Goal: Task Accomplishment & Management: Manage account settings

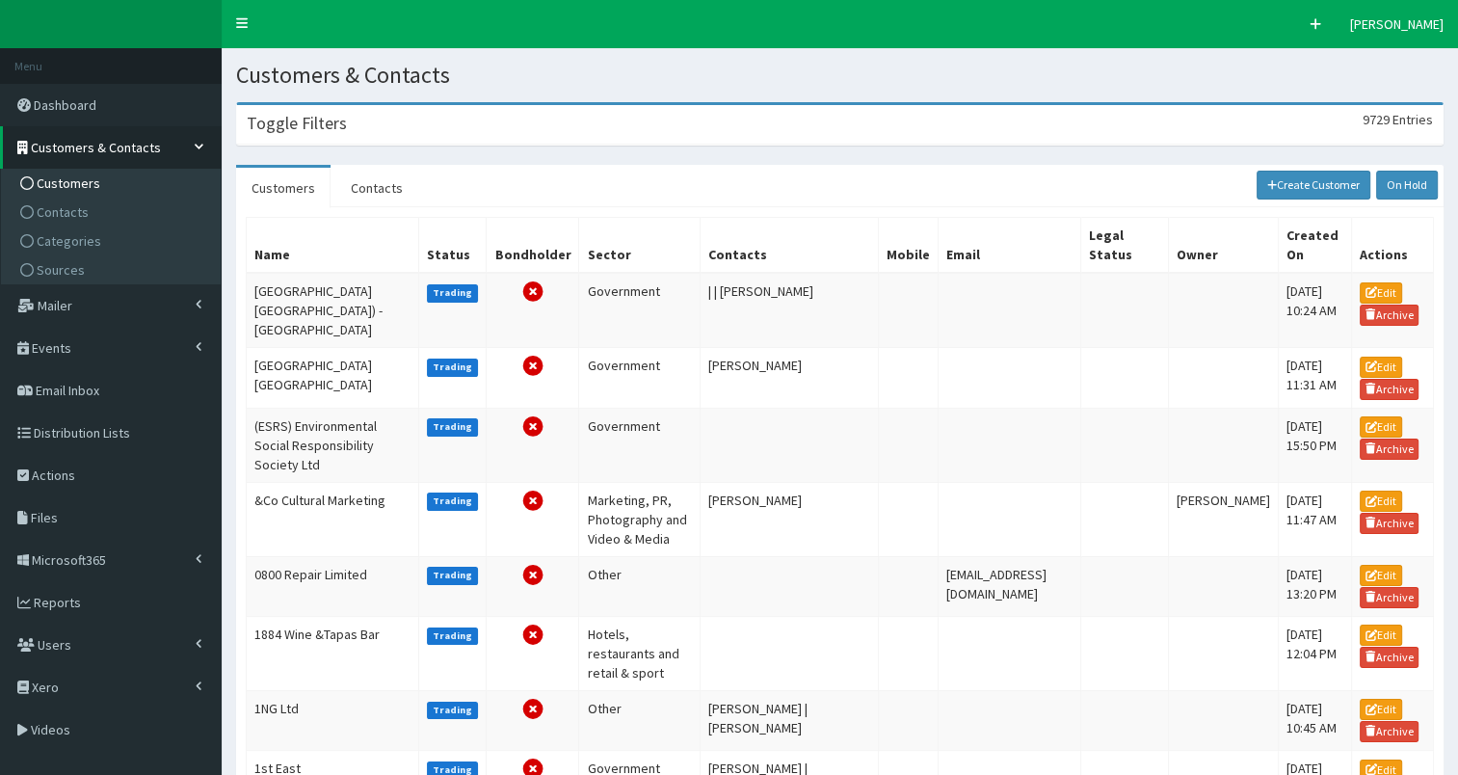
click at [340, 123] on h3 "Toggle Filters" at bounding box center [297, 123] width 100 height 17
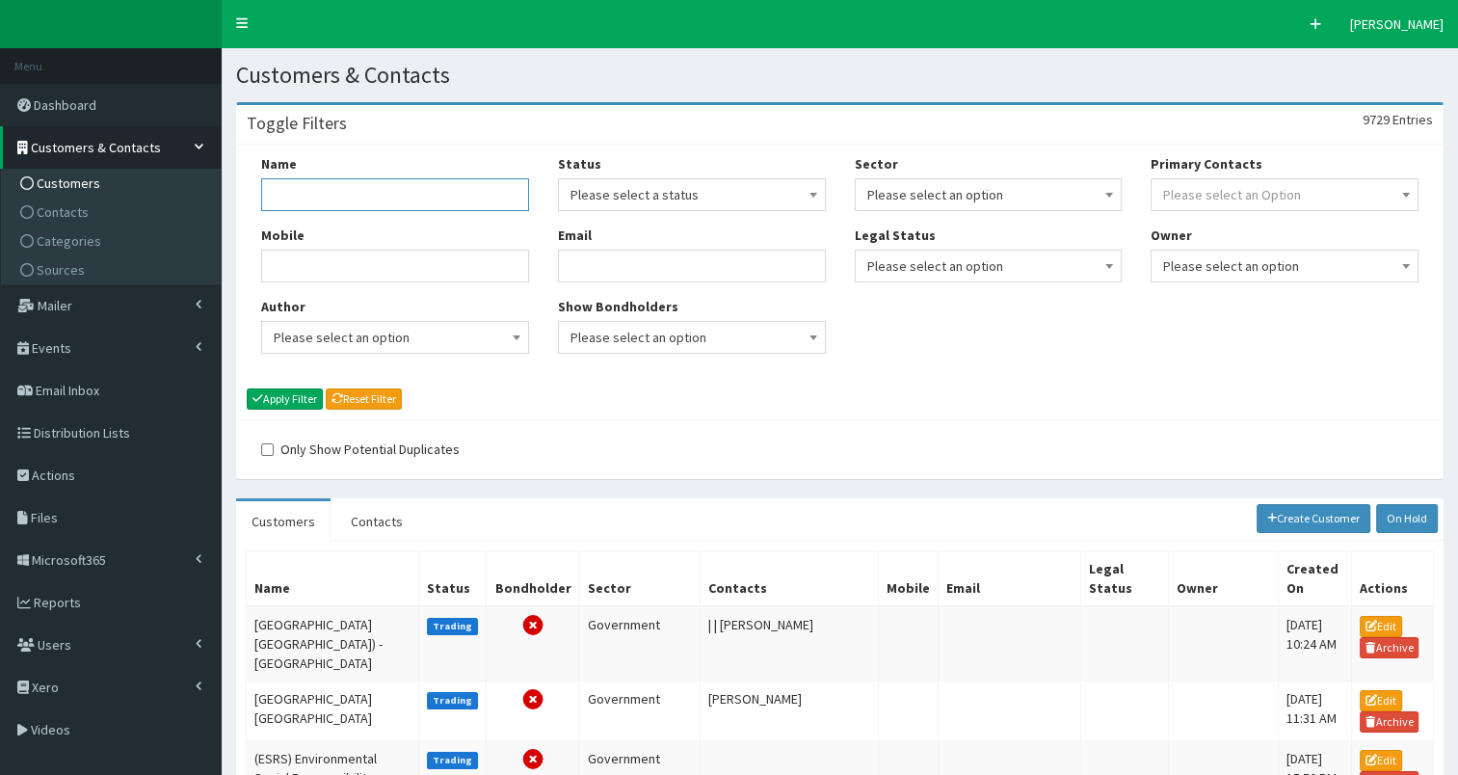
click at [335, 191] on input "Name" at bounding box center [395, 194] width 268 height 33
type input "university of hull"
click at [277, 398] on button "Apply Filter" at bounding box center [285, 398] width 76 height 21
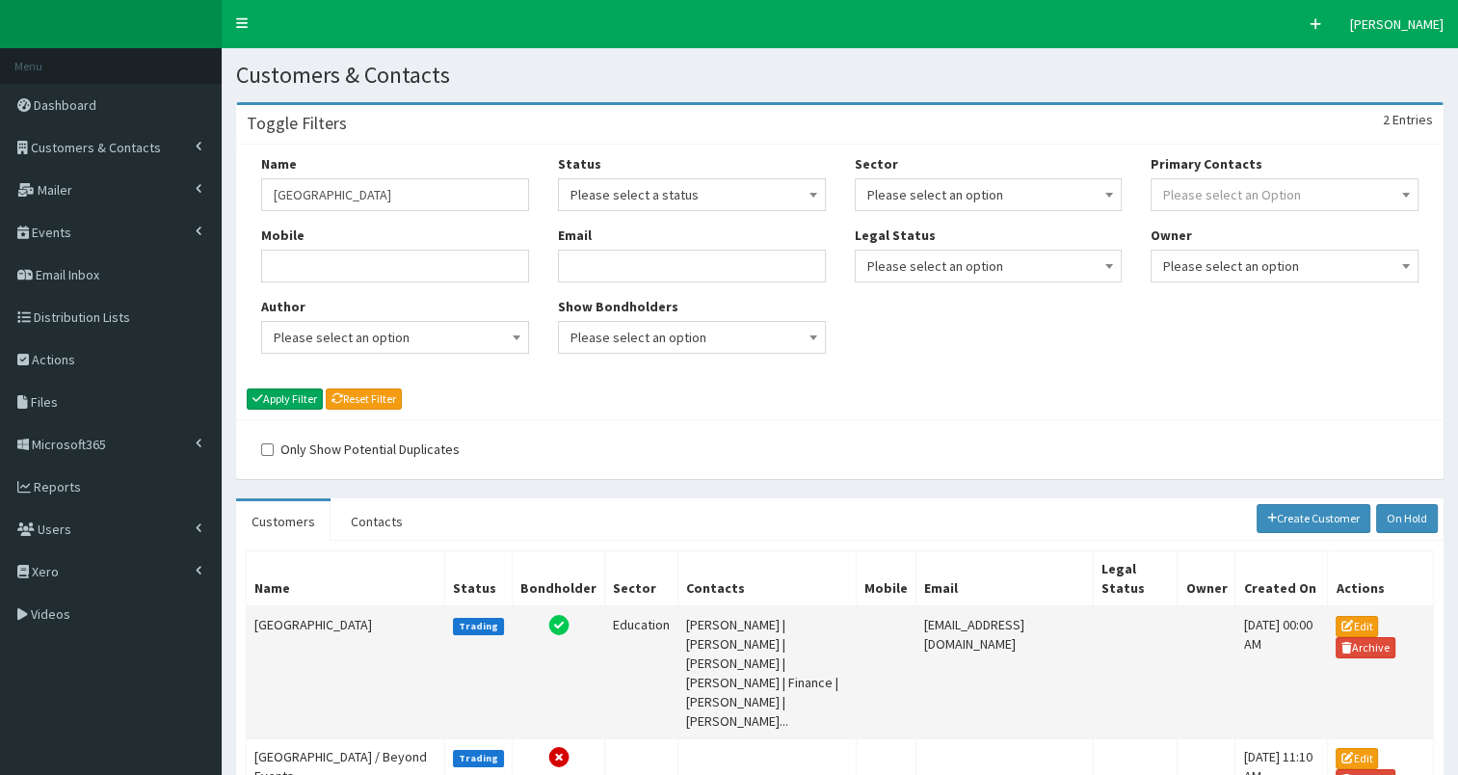
click at [299, 606] on td "[GEOGRAPHIC_DATA]" at bounding box center [346, 672] width 198 height 133
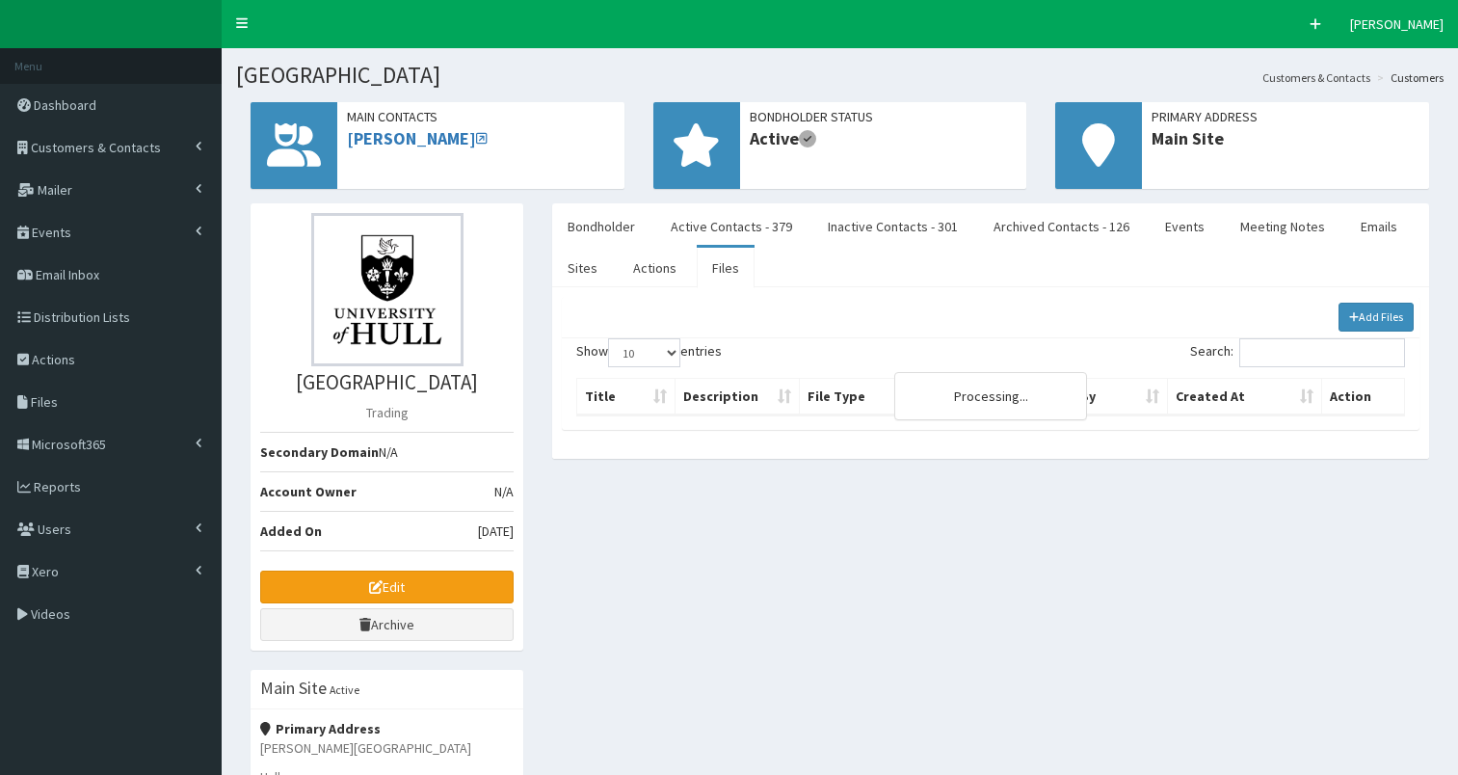
select select "50"
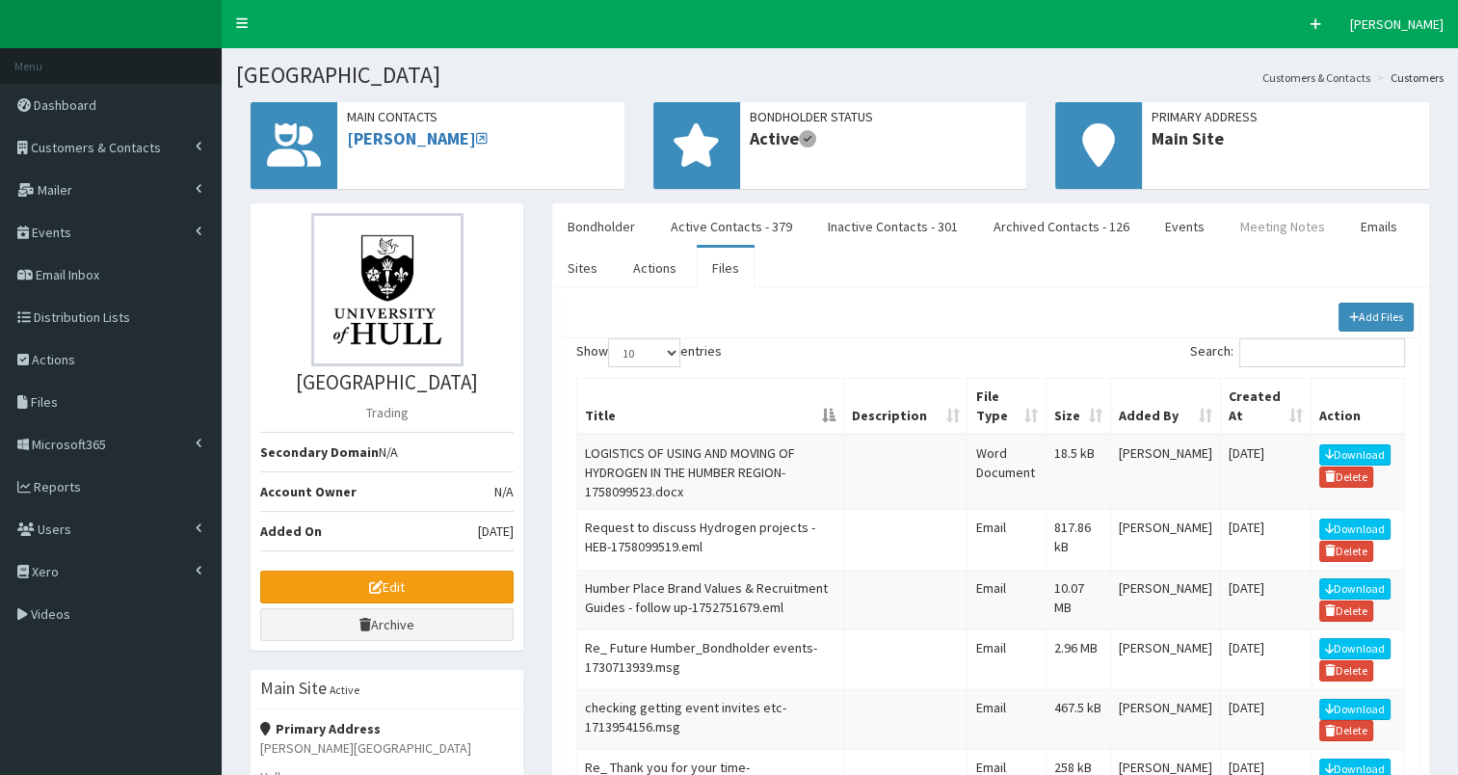
click at [1265, 226] on link "Meeting Notes" at bounding box center [1283, 226] width 116 height 40
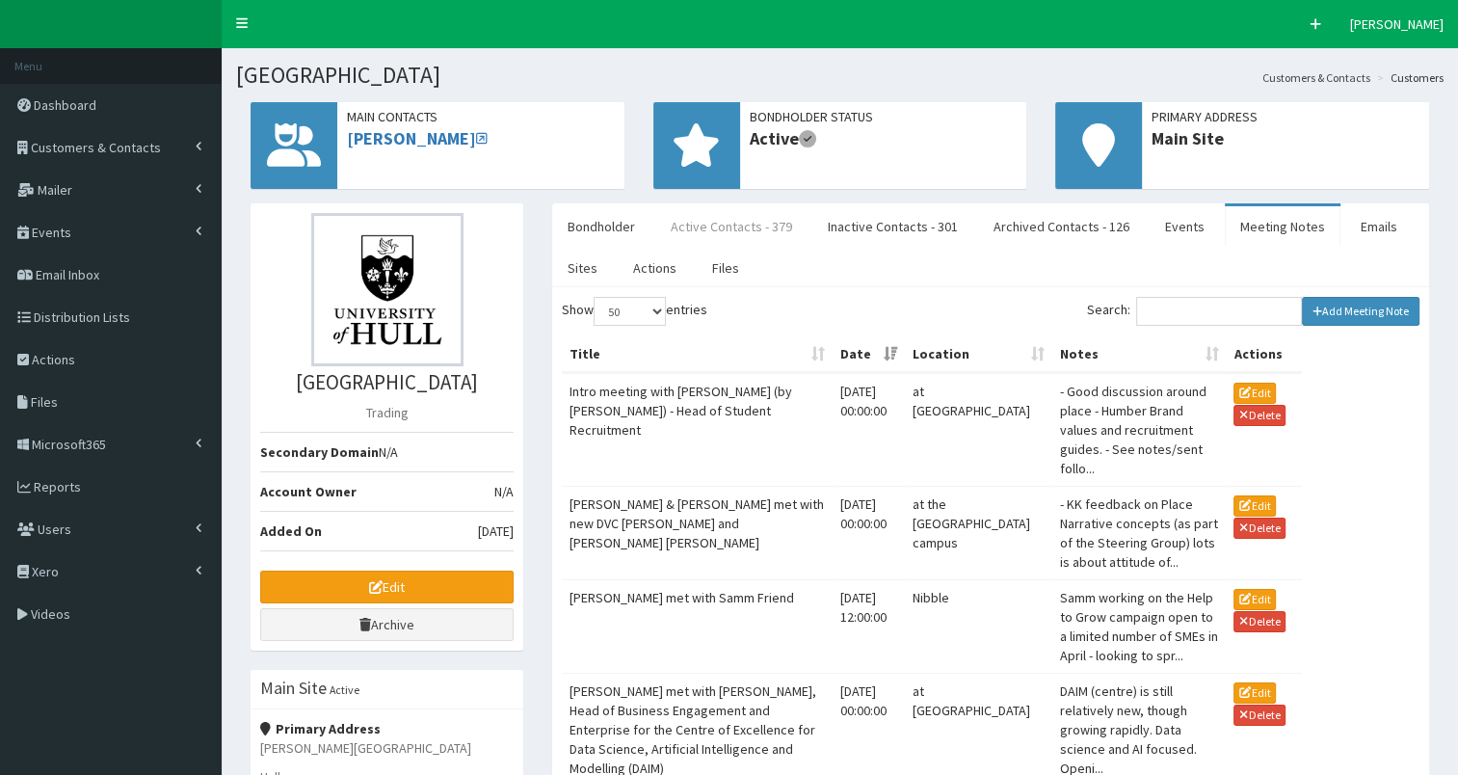
click at [709, 223] on link "Active Contacts - 379" at bounding box center [731, 226] width 152 height 40
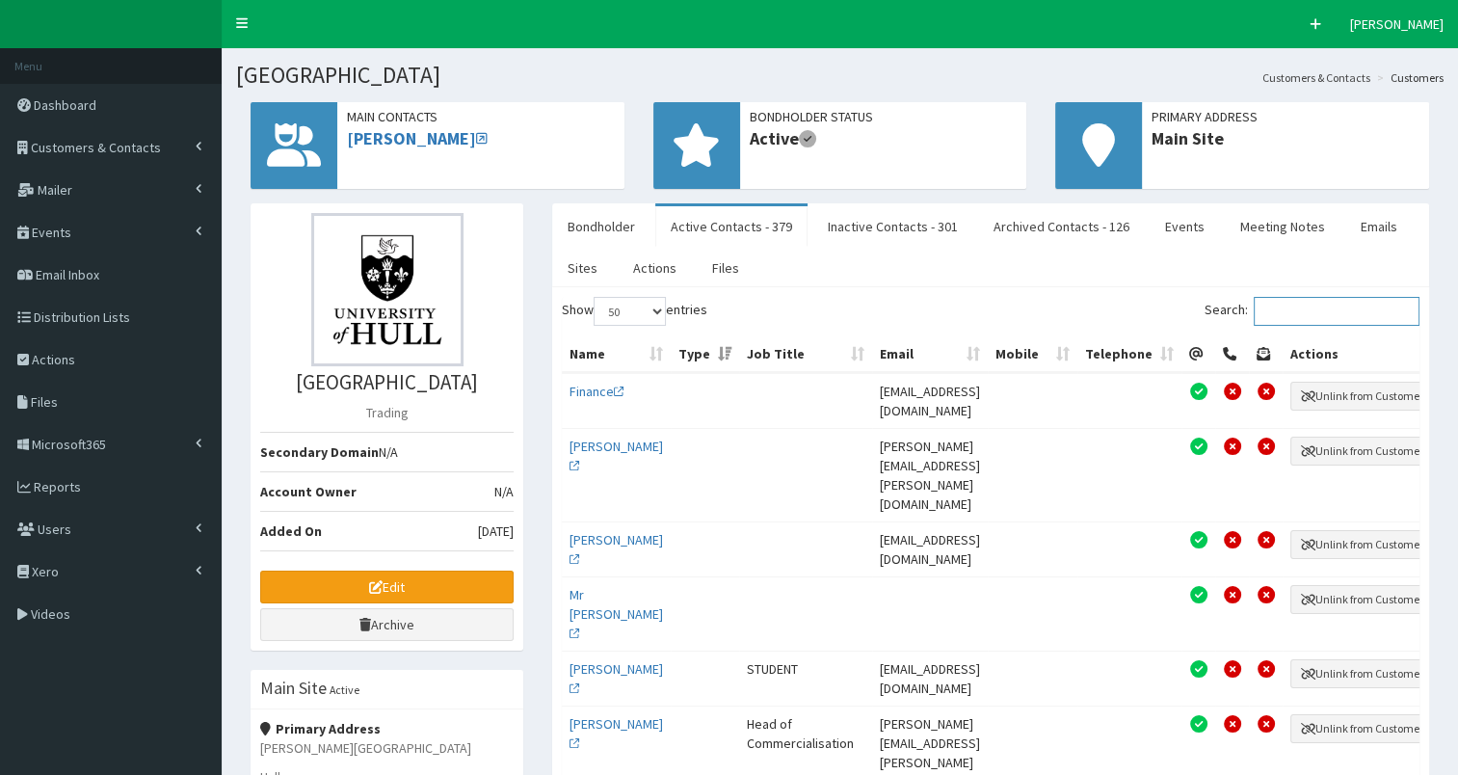
click at [1283, 308] on input "Search:" at bounding box center [1336, 311] width 166 height 29
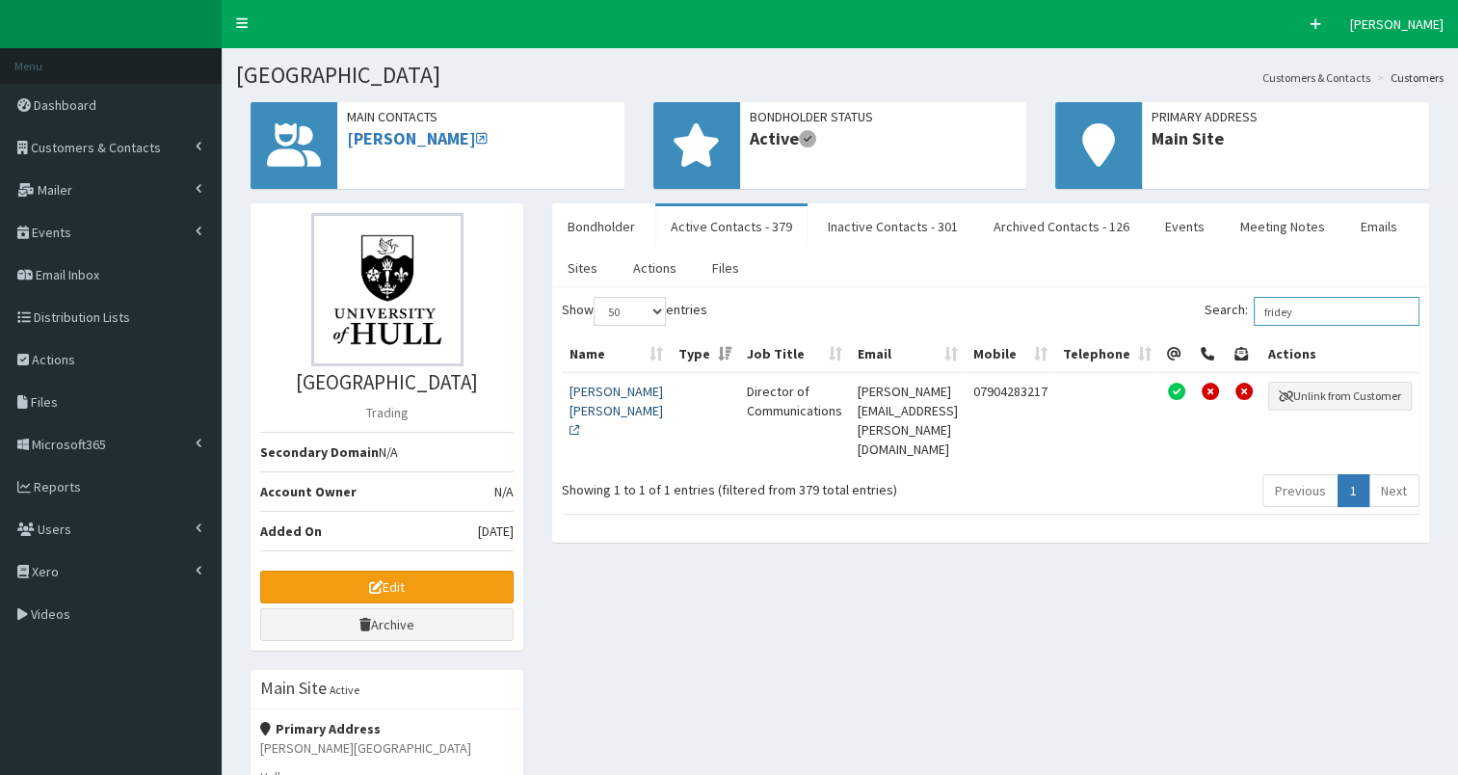
type input "fridey"
click at [583, 400] on link "[PERSON_NAME] [PERSON_NAME]" at bounding box center [615, 411] width 93 height 56
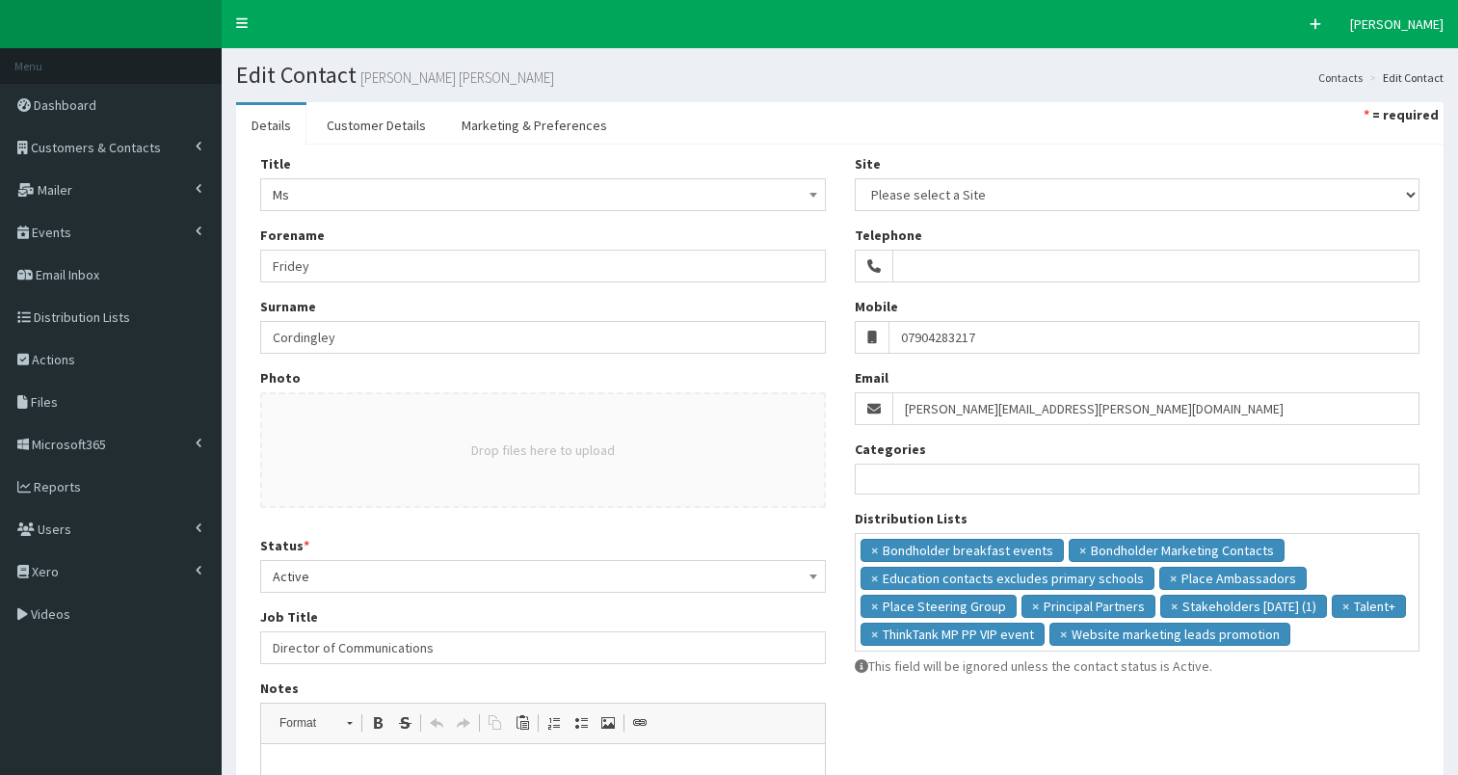
select select
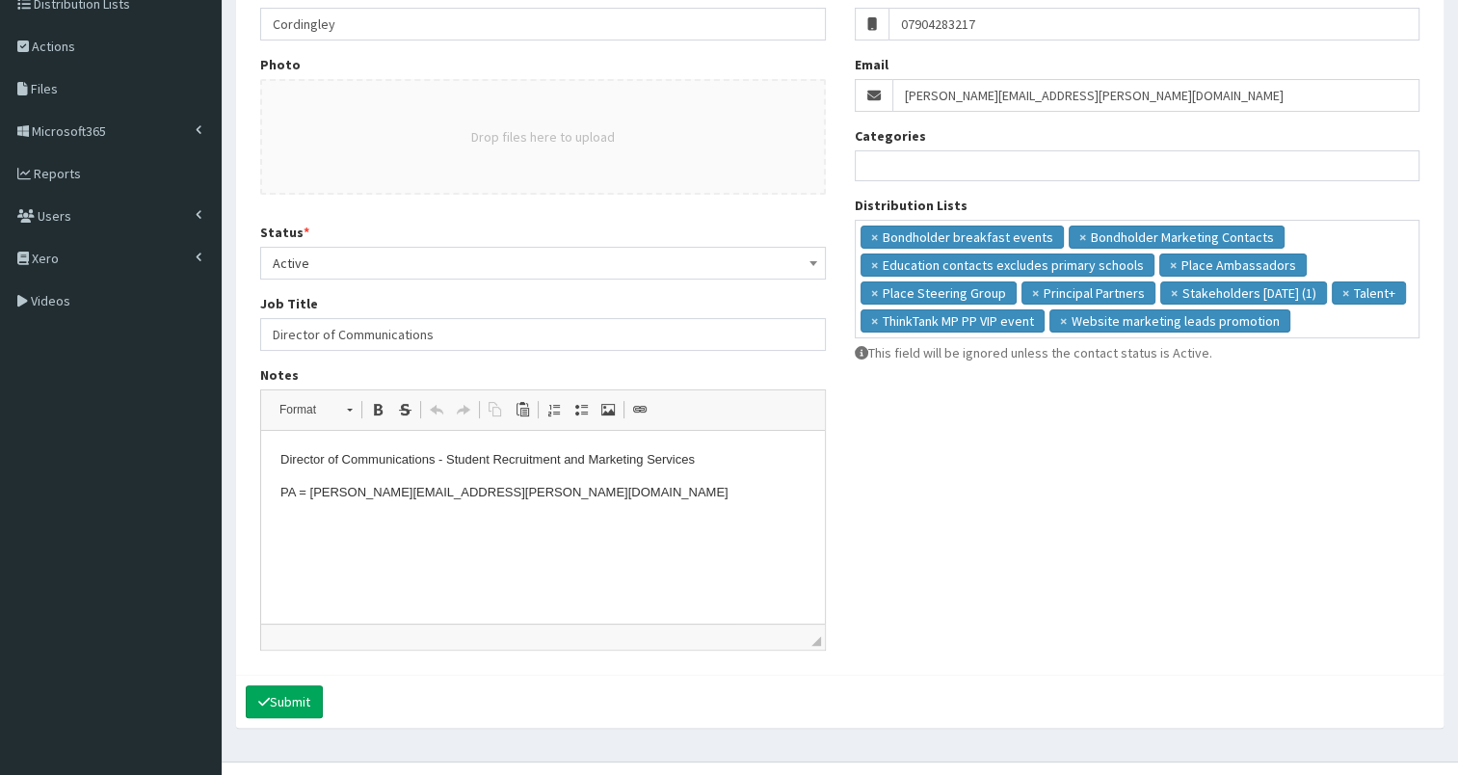
scroll to position [316, 0]
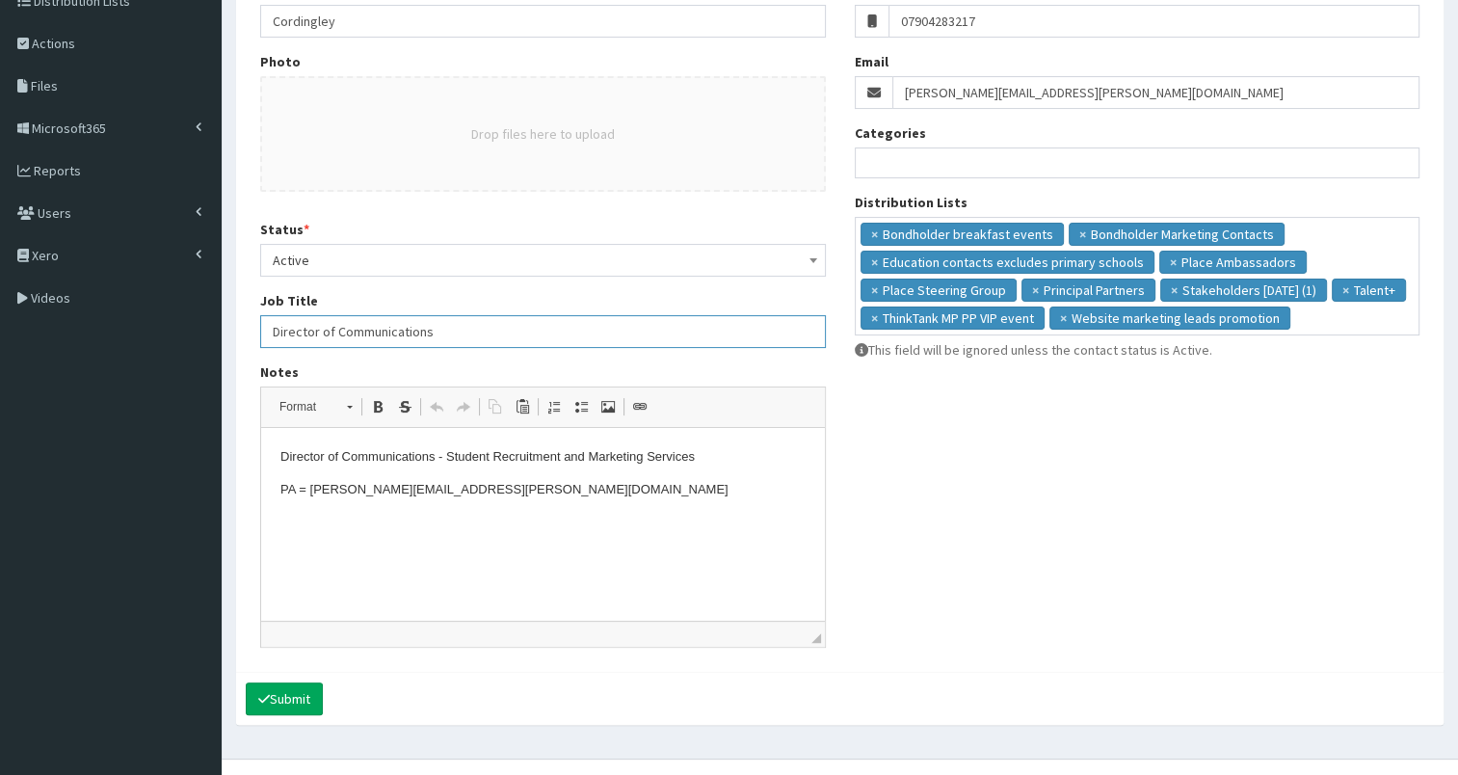
drag, startPoint x: 273, startPoint y: 324, endPoint x: 570, endPoint y: 333, distance: 297.9
click at [570, 333] on input "Director of Communications" at bounding box center [543, 331] width 566 height 33
click at [282, 459] on p "Director of Communications - Student Recruitment and Marketing Services" at bounding box center [542, 457] width 525 height 20
click at [269, 330] on input "Director of Communications" at bounding box center [543, 331] width 566 height 33
type input "Executive Director of Marketing, Communications & Student Recruitment"
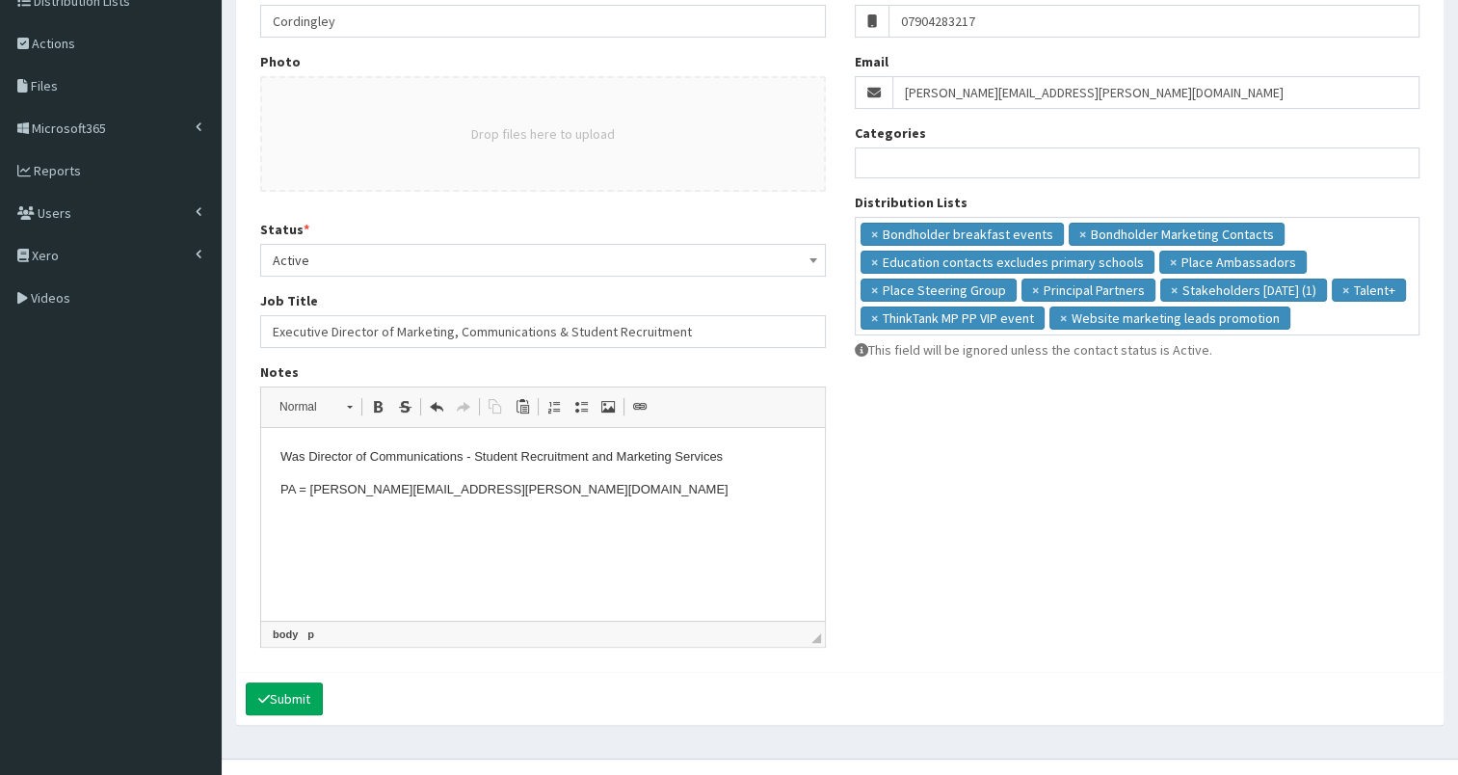
click at [466, 486] on p "PA = m.forbes@hull.ac.uk" at bounding box center [542, 490] width 525 height 20
click at [299, 691] on button "Submit" at bounding box center [284, 698] width 77 height 33
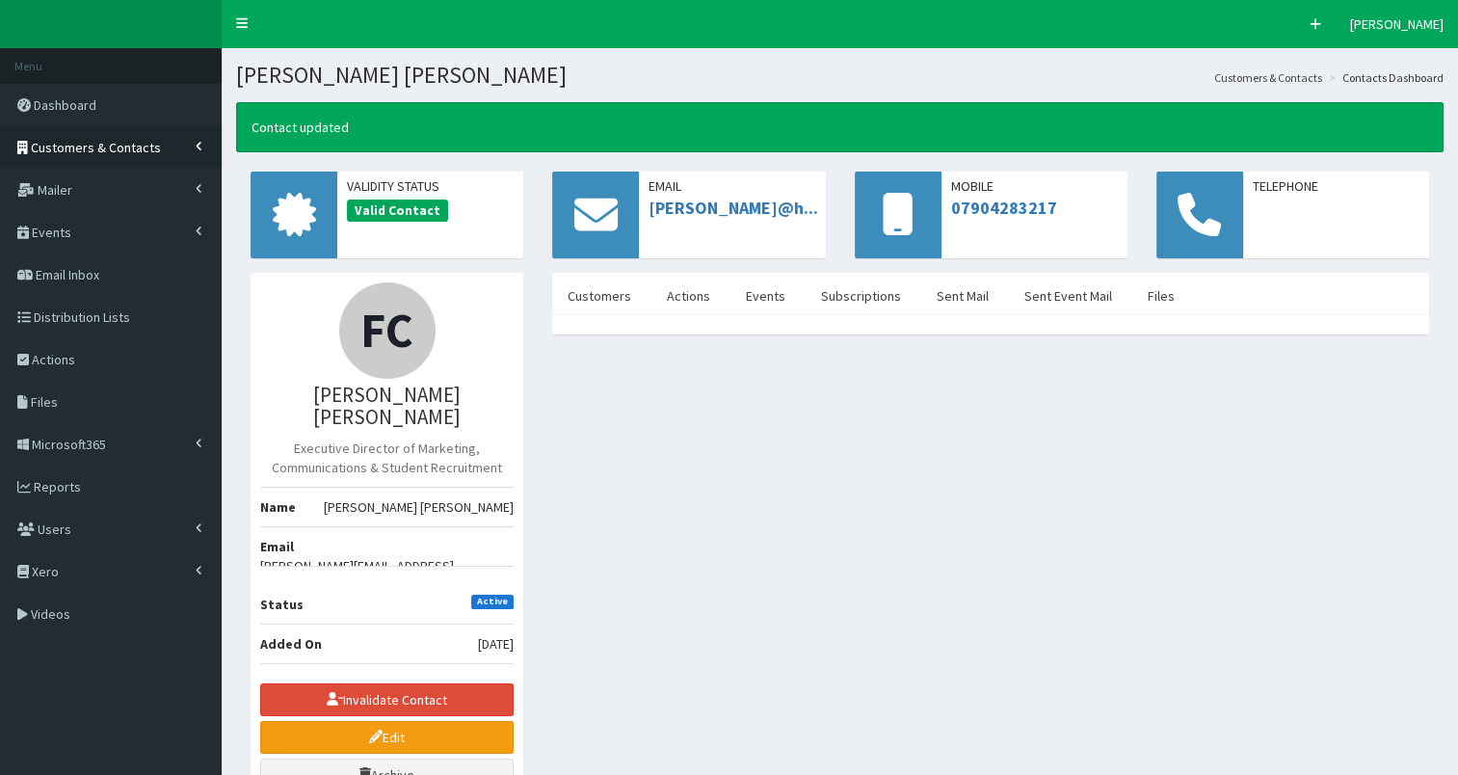
click at [86, 143] on span "Customers & Contacts" at bounding box center [96, 147] width 130 height 17
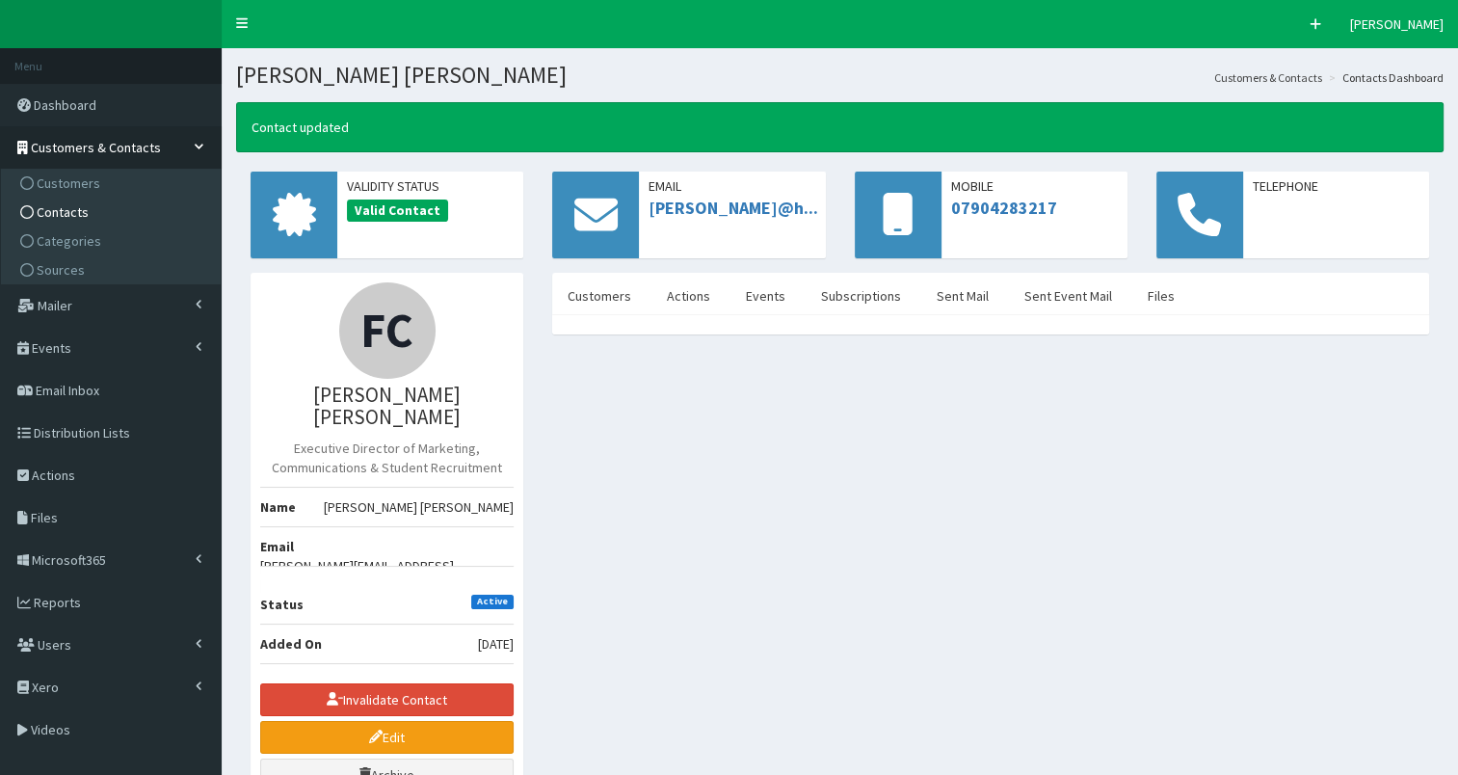
click at [66, 211] on span "Contacts" at bounding box center [63, 211] width 52 height 17
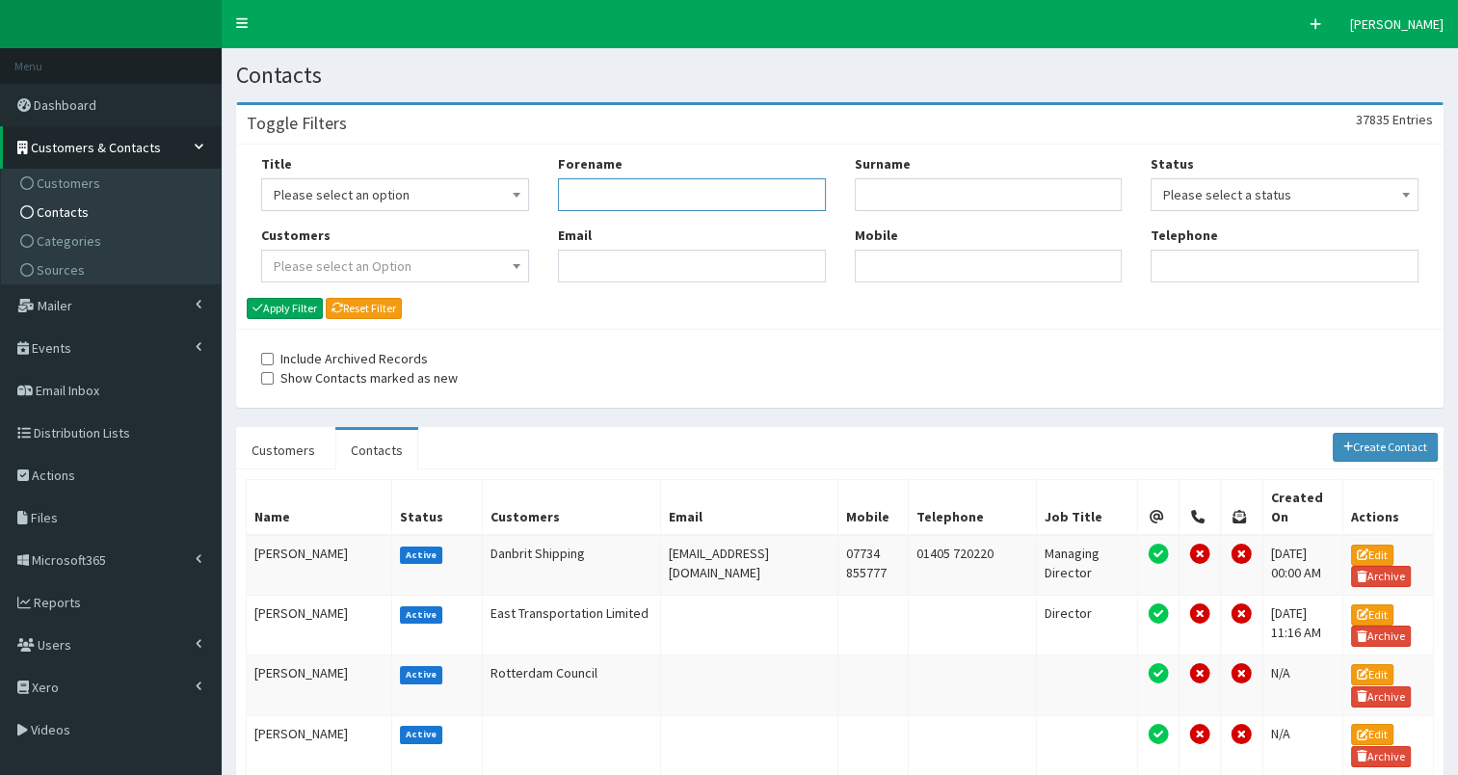
click at [620, 204] on input "Forename" at bounding box center [692, 194] width 268 height 33
type input "[PERSON_NAME]"
type input "onn"
click at [310, 303] on button "Apply Filter" at bounding box center [285, 308] width 76 height 21
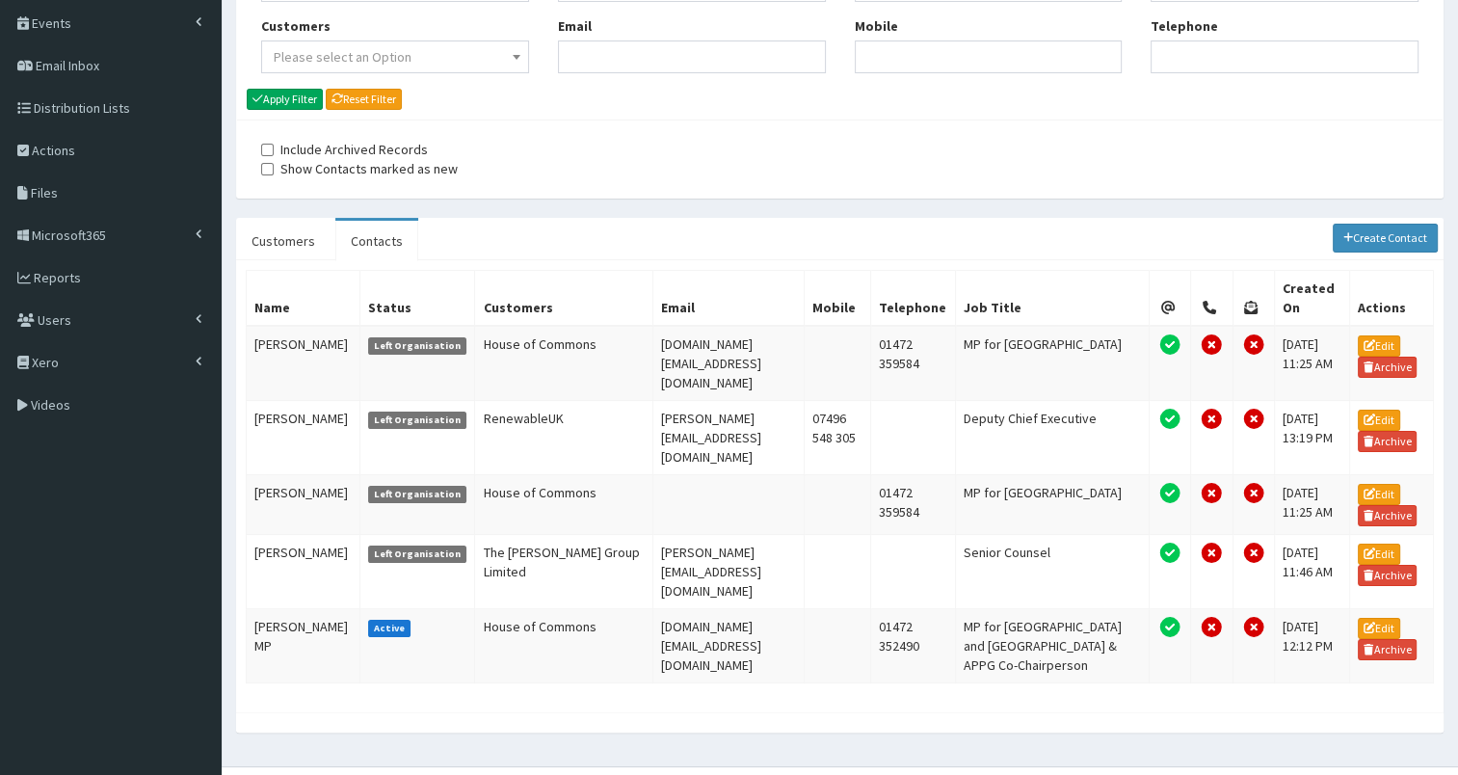
scroll to position [240, 0]
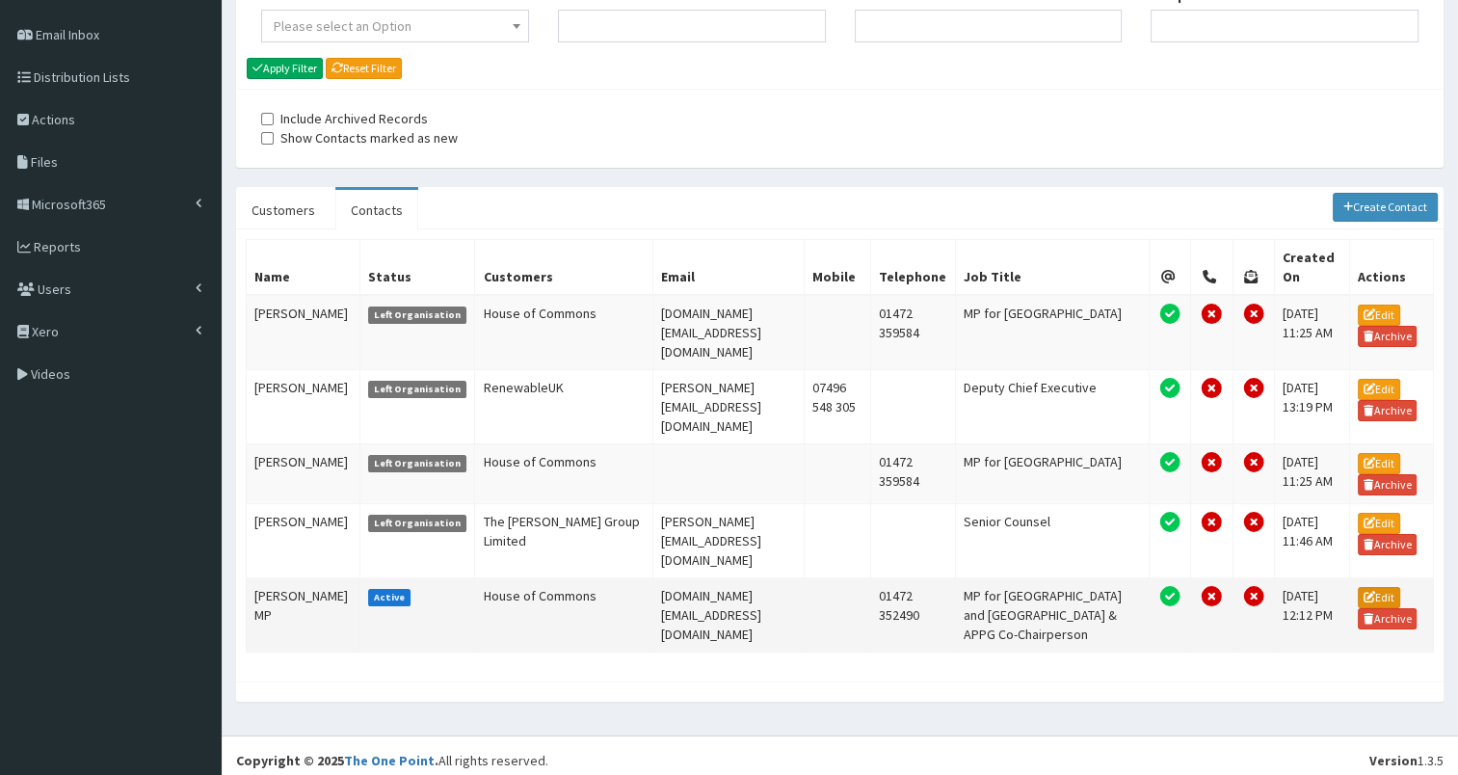
click at [1376, 587] on link "Edit" at bounding box center [1379, 597] width 42 height 21
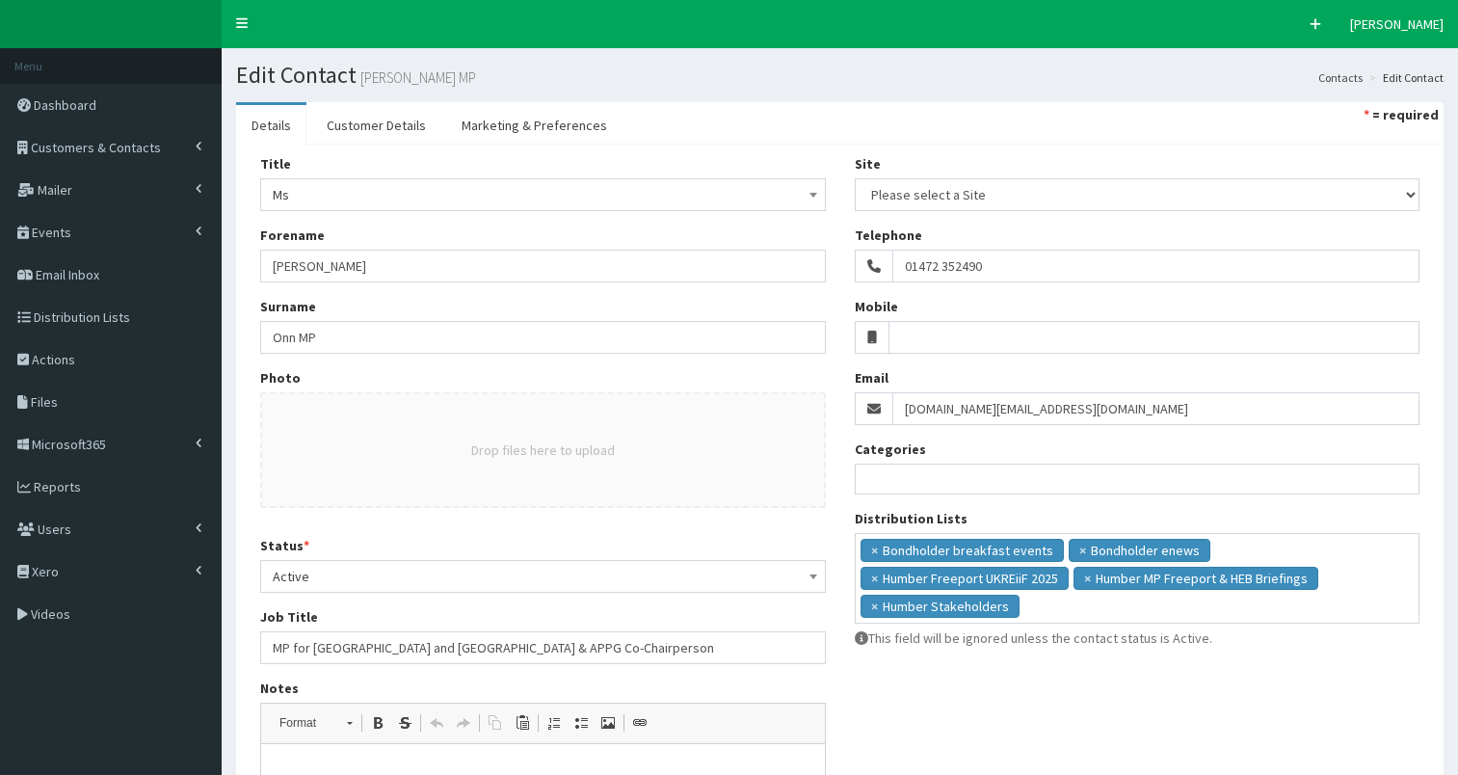
select select
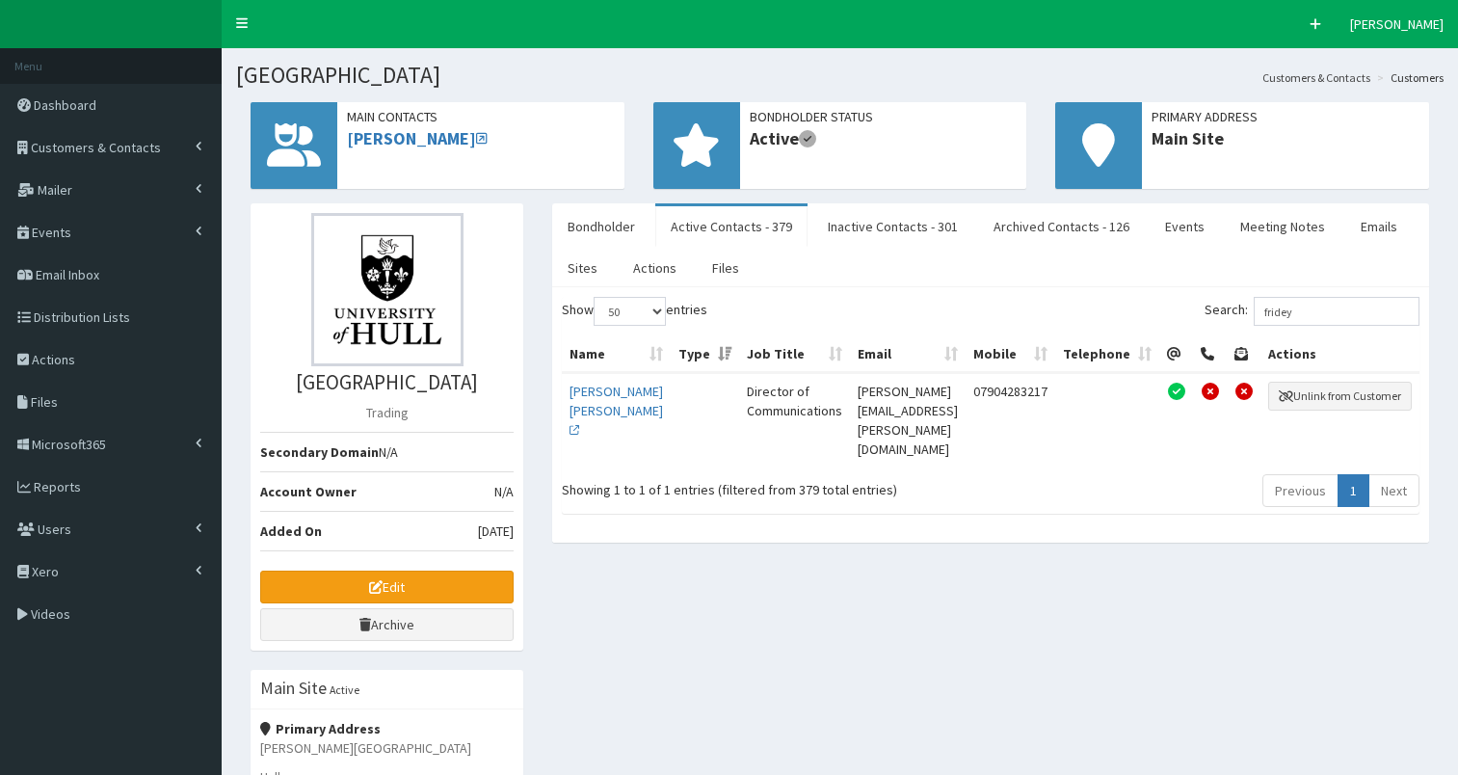
select select "50"
click at [69, 146] on span "Customers & Contacts" at bounding box center [96, 147] width 130 height 17
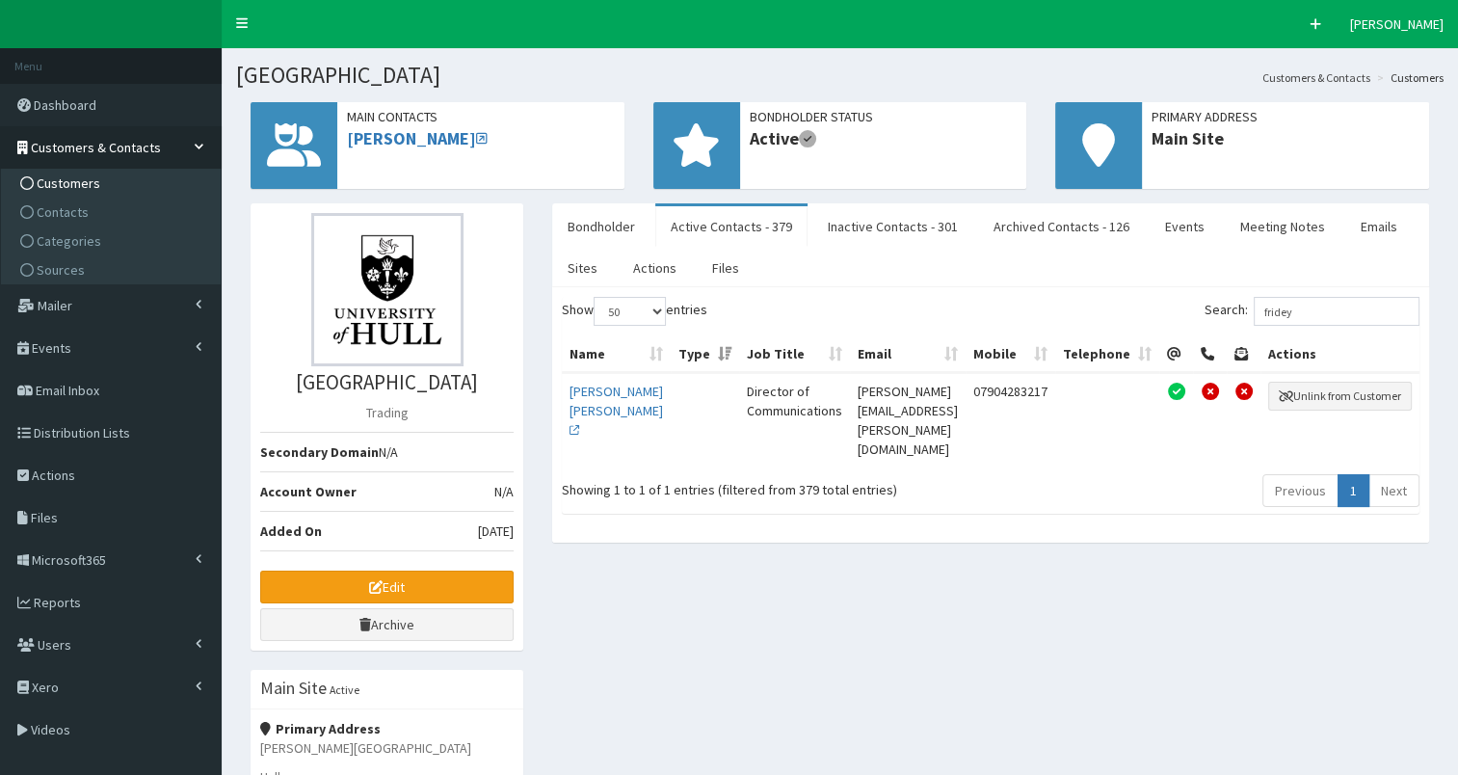
click at [62, 179] on span "Customers" at bounding box center [69, 182] width 64 height 17
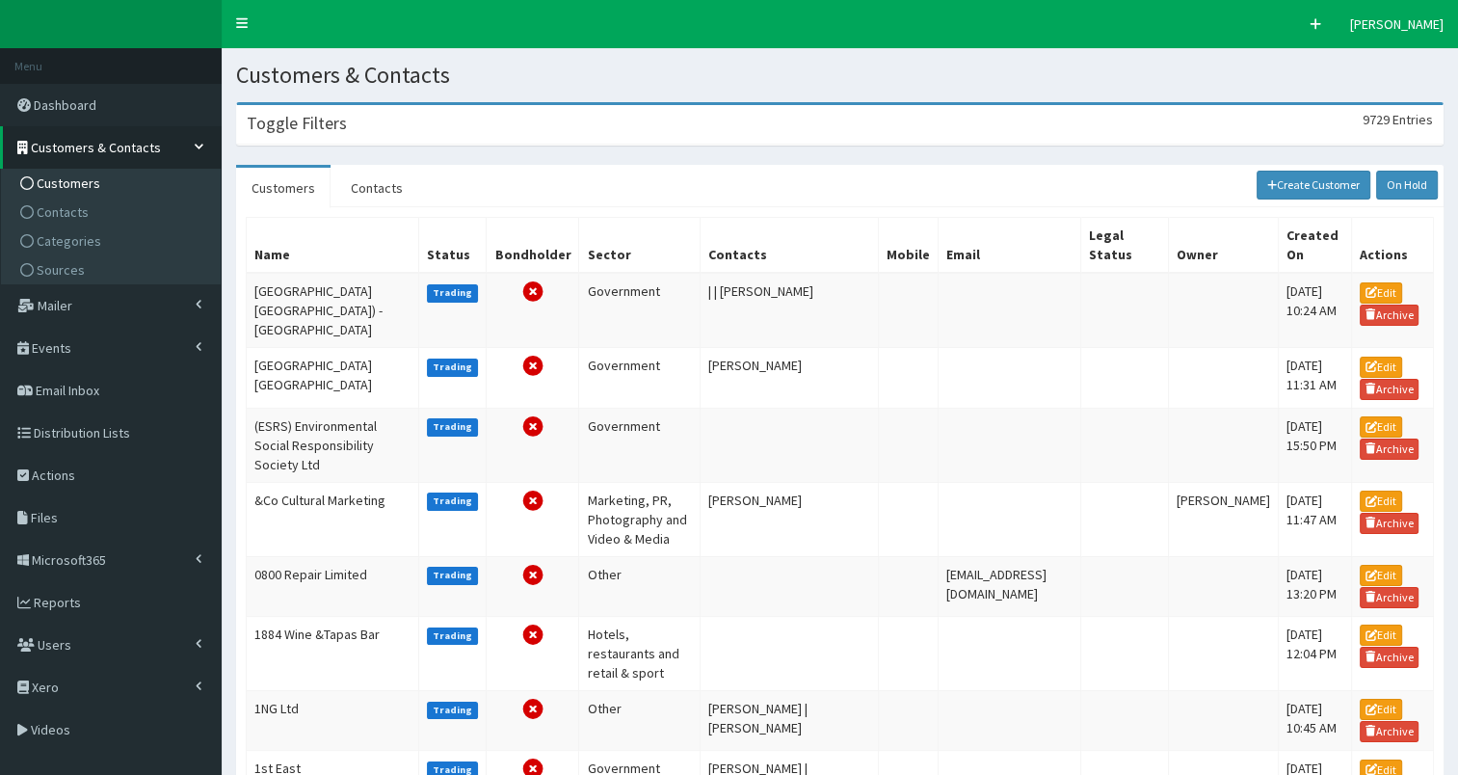
click at [294, 129] on h3 "Toggle Filters" at bounding box center [297, 123] width 100 height 17
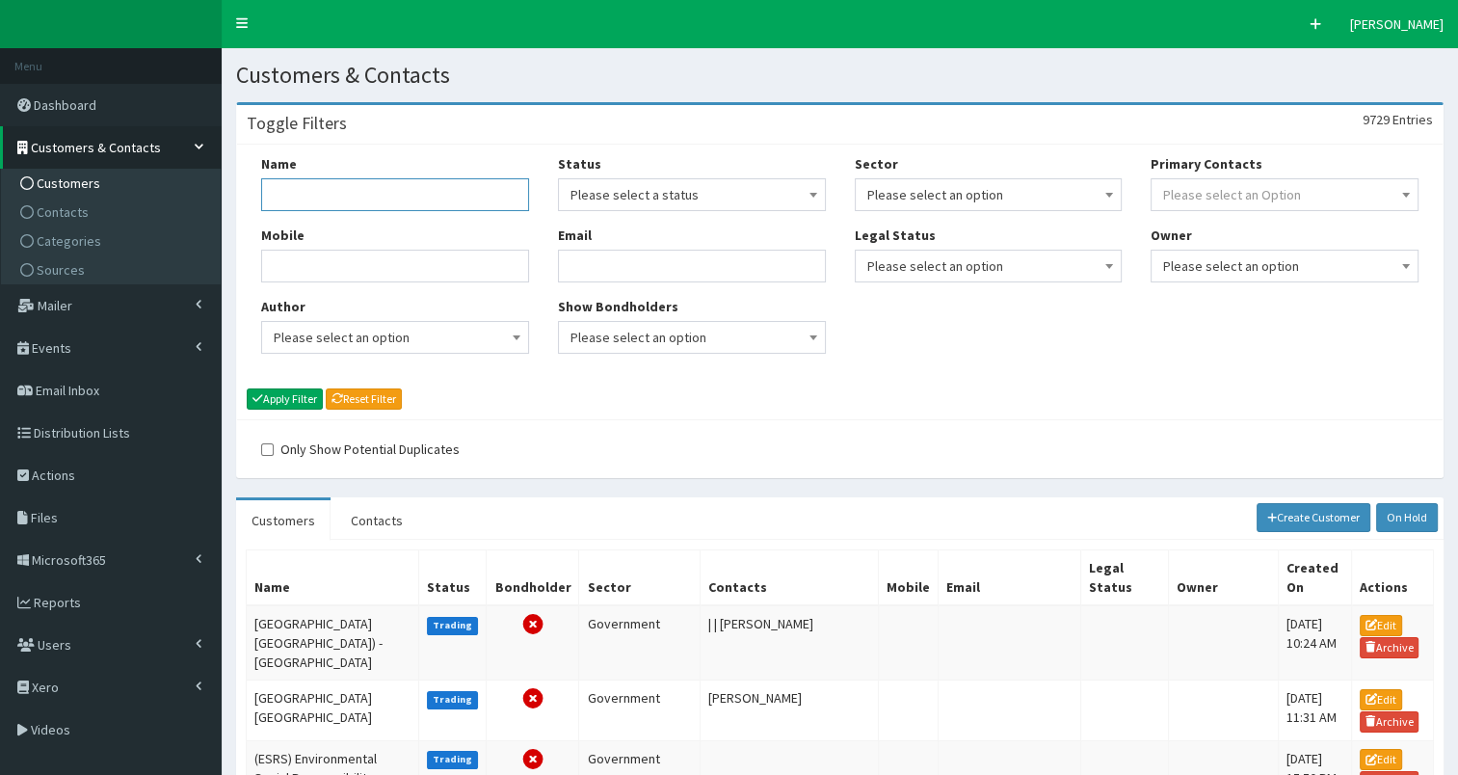
click at [307, 189] on input "Name" at bounding box center [395, 194] width 268 height 33
type input "tricoya"
click at [303, 401] on button "Apply Filter" at bounding box center [285, 398] width 76 height 21
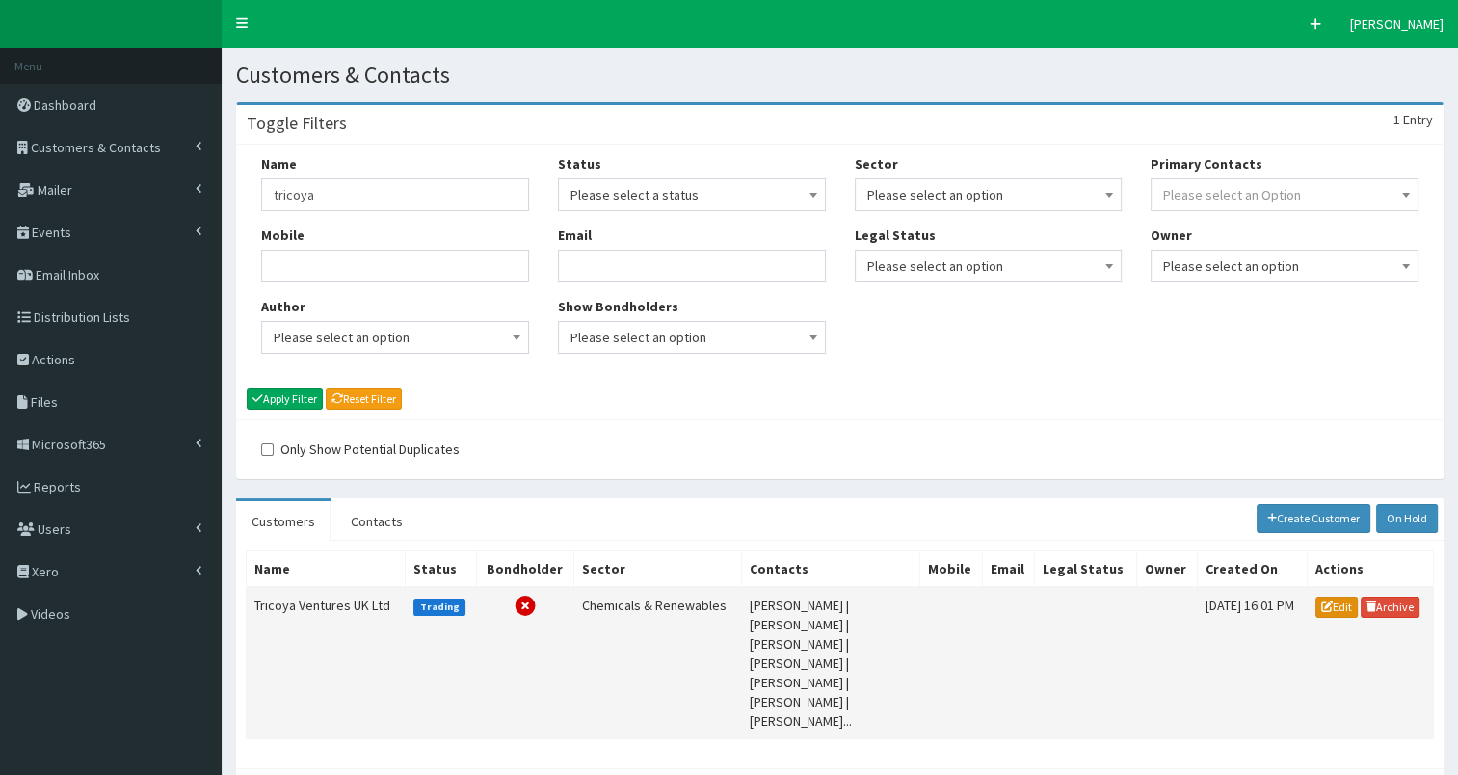
click at [1329, 602] on icon at bounding box center [1327, 606] width 12 height 12
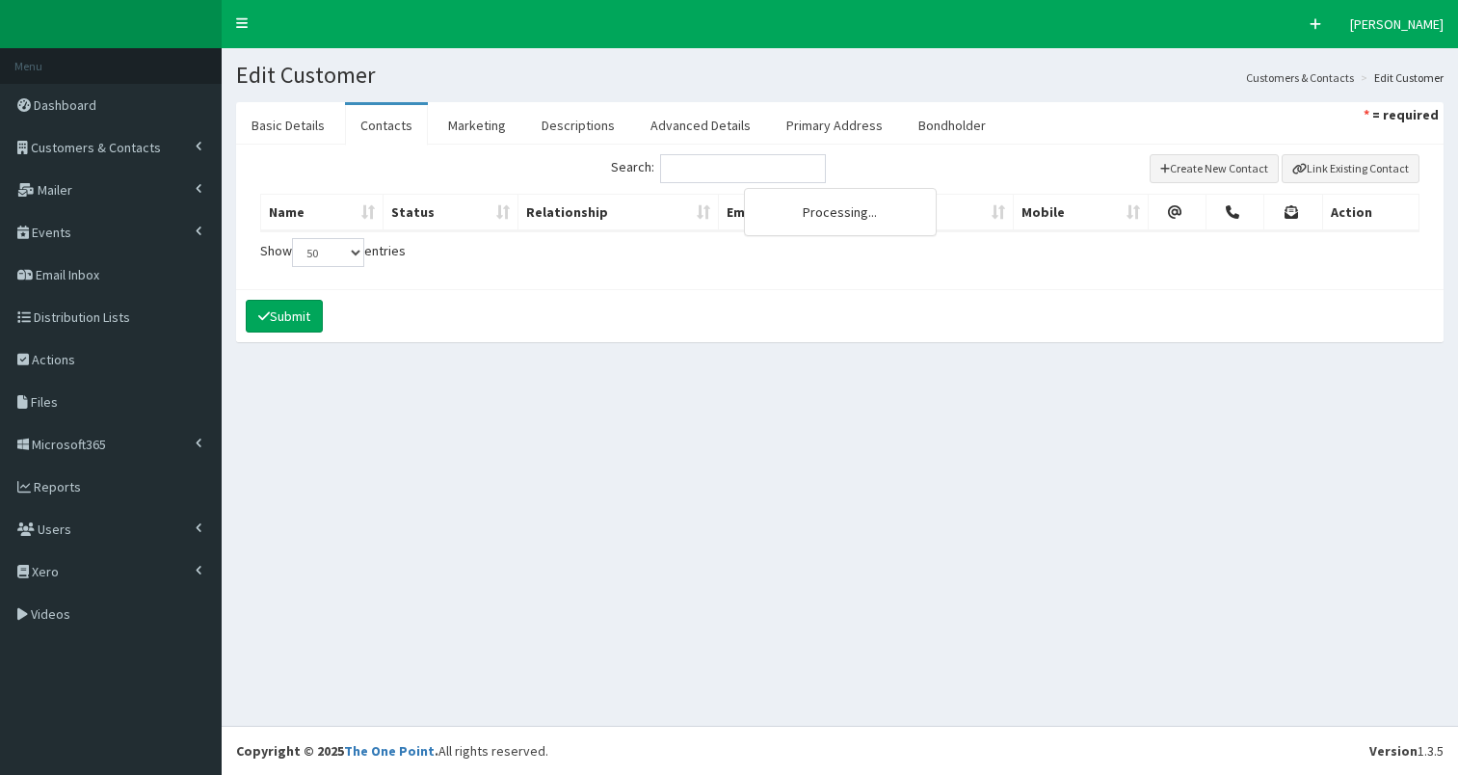
select select "50"
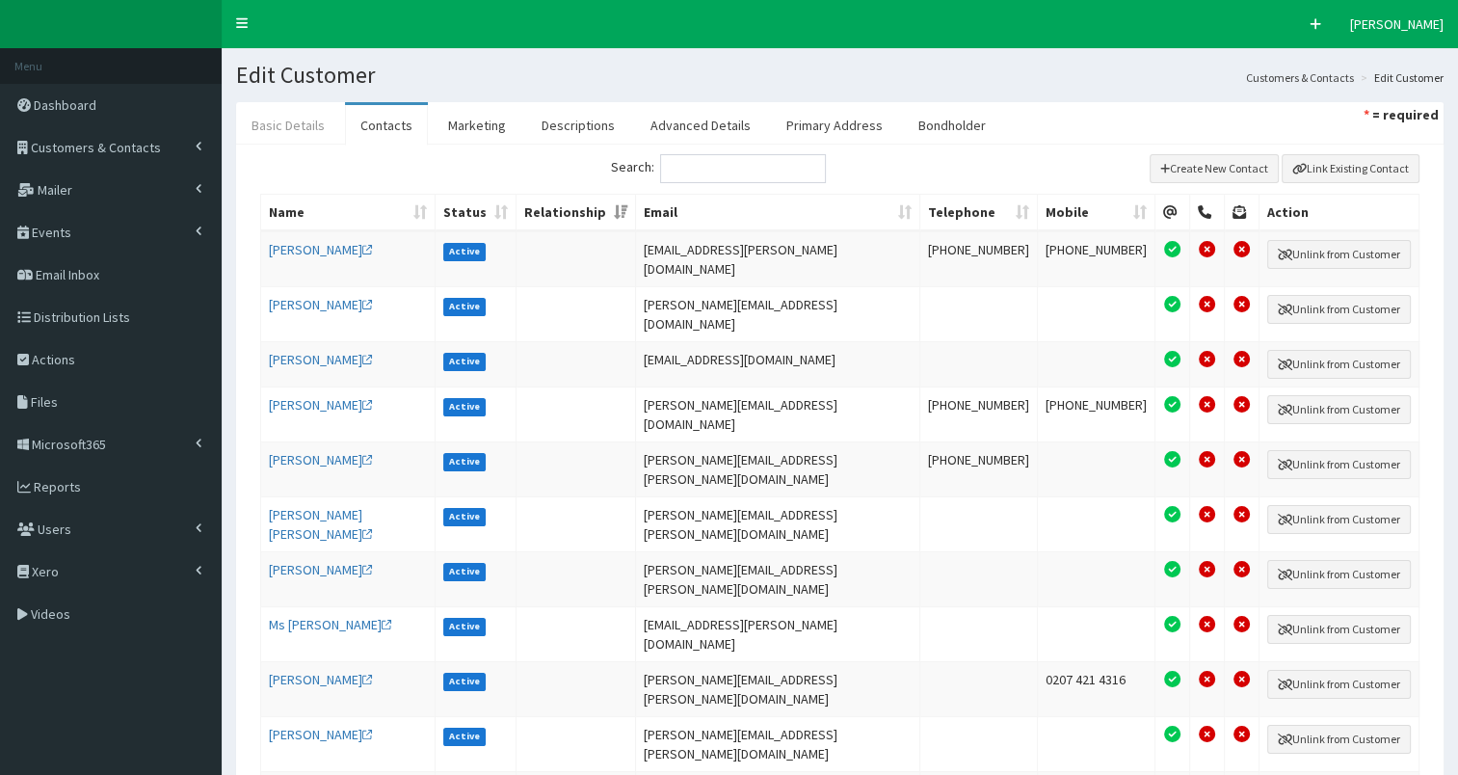
click at [269, 126] on link "Basic Details" at bounding box center [288, 125] width 104 height 40
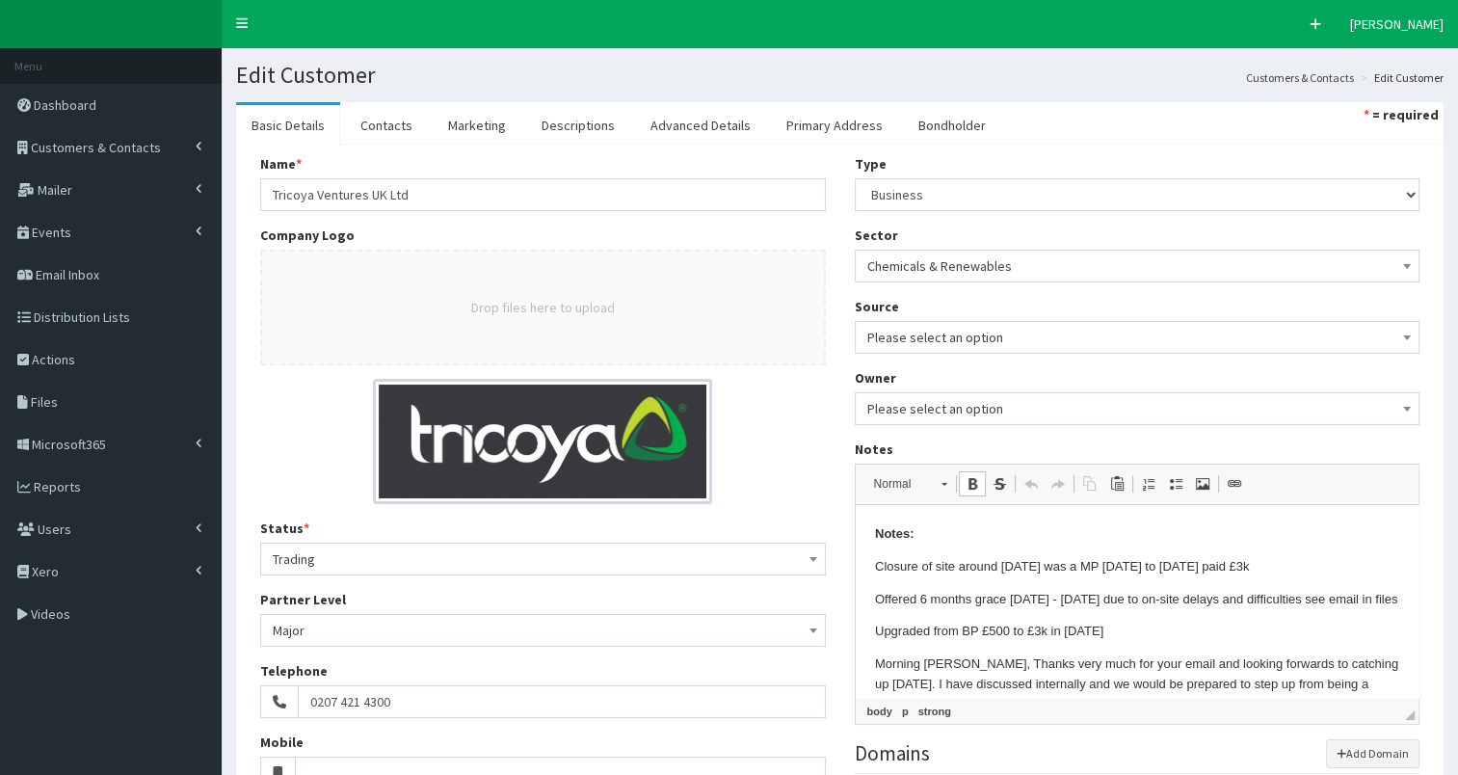
click at [1271, 566] on p "Closure of site around October 2024 was a MP 2017 to 2024 paid £3k" at bounding box center [1136, 567] width 525 height 20
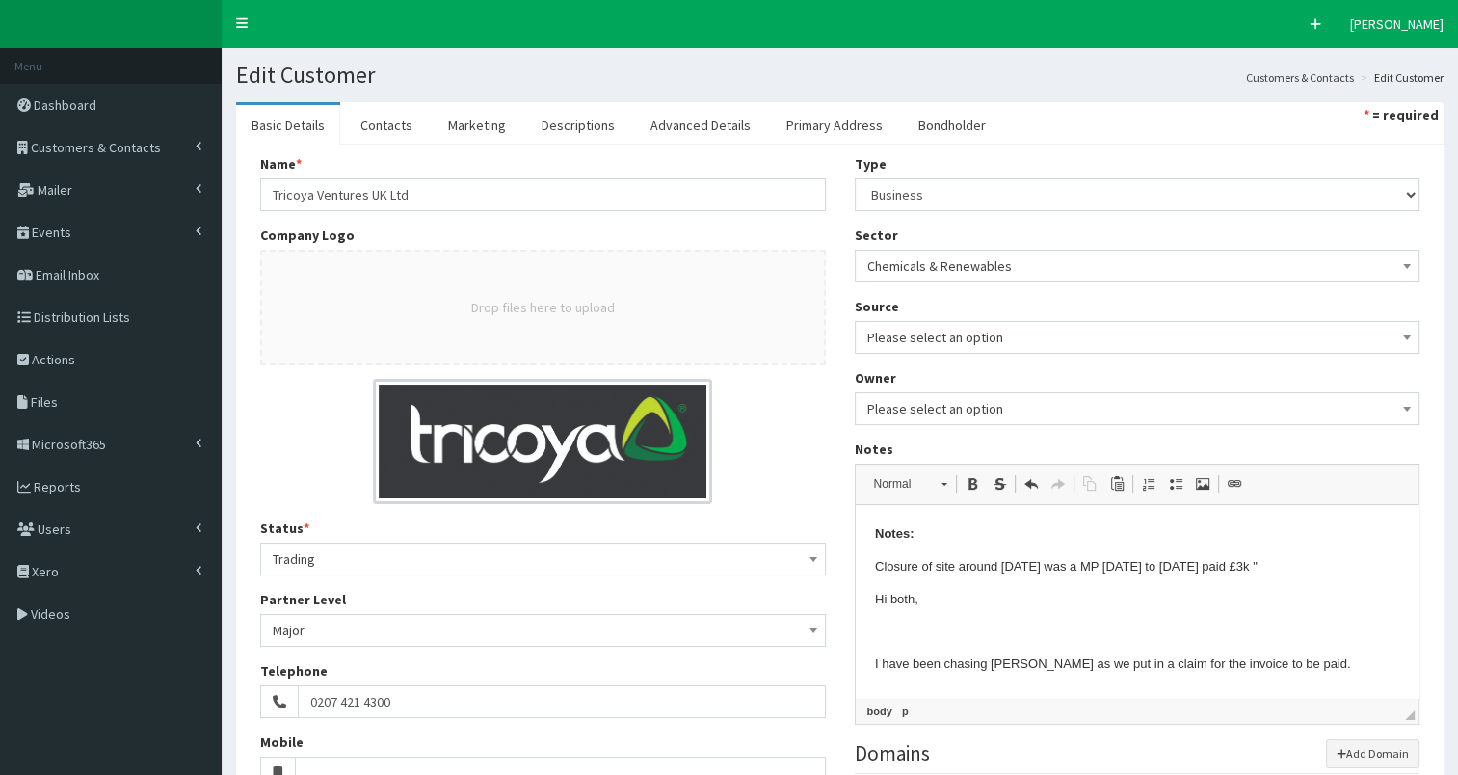
drag, startPoint x: 1411, startPoint y: 561, endPoint x: 2273, endPoint y: 1007, distance: 970.0
click at [1313, 567] on p "Closure of site around October 2024 was a MP 2017 to 2024 paid £3k "" at bounding box center [1136, 567] width 525 height 20
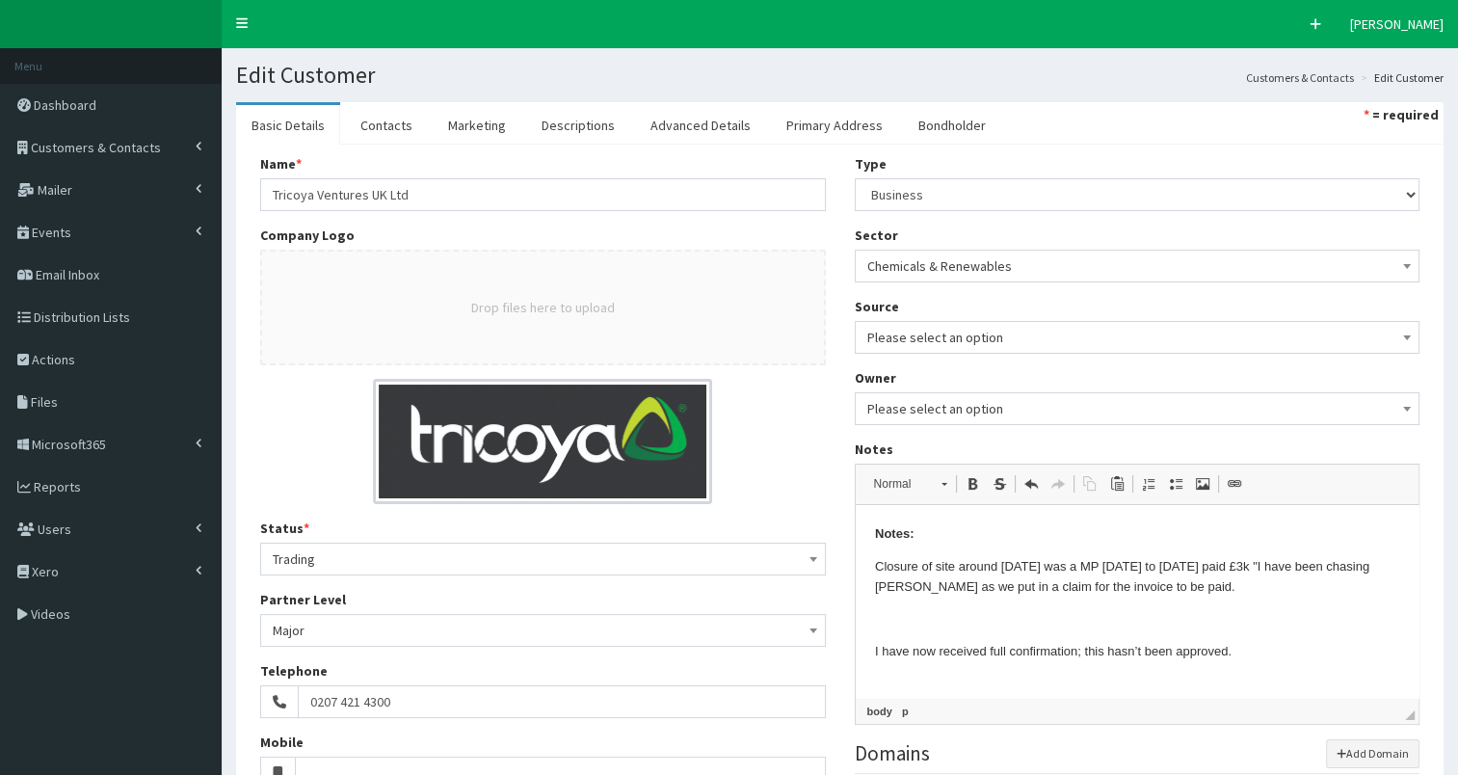
click at [1176, 587] on p "Closure of site around October 2024 was a MP 2017 to 2024 paid £3k " I have bee…" at bounding box center [1136, 577] width 525 height 40
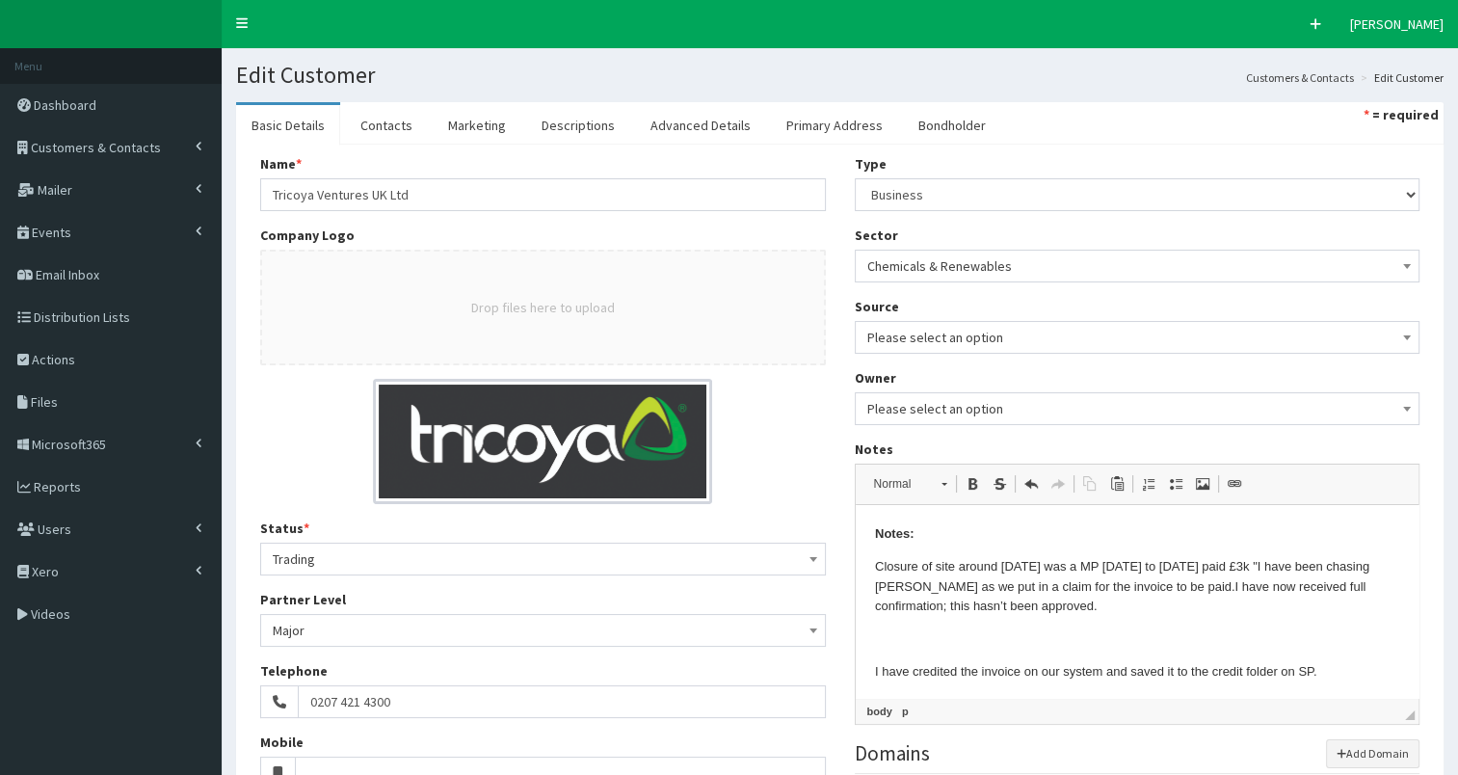
click at [1039, 602] on p "Closure of site around October 2024 was a MP 2017 to 2024 paid £3k " I have bee…" at bounding box center [1136, 587] width 525 height 60
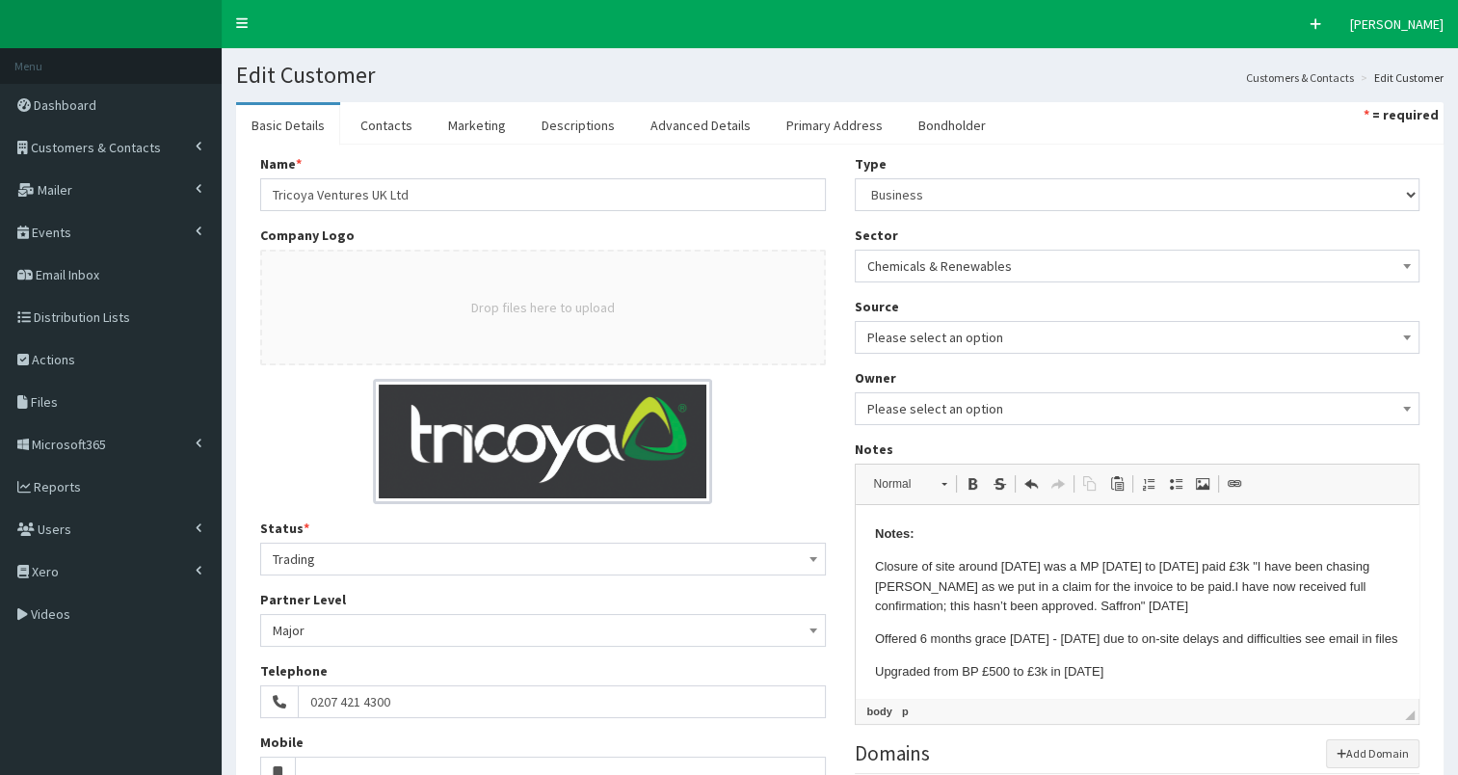
scroll to position [324, 0]
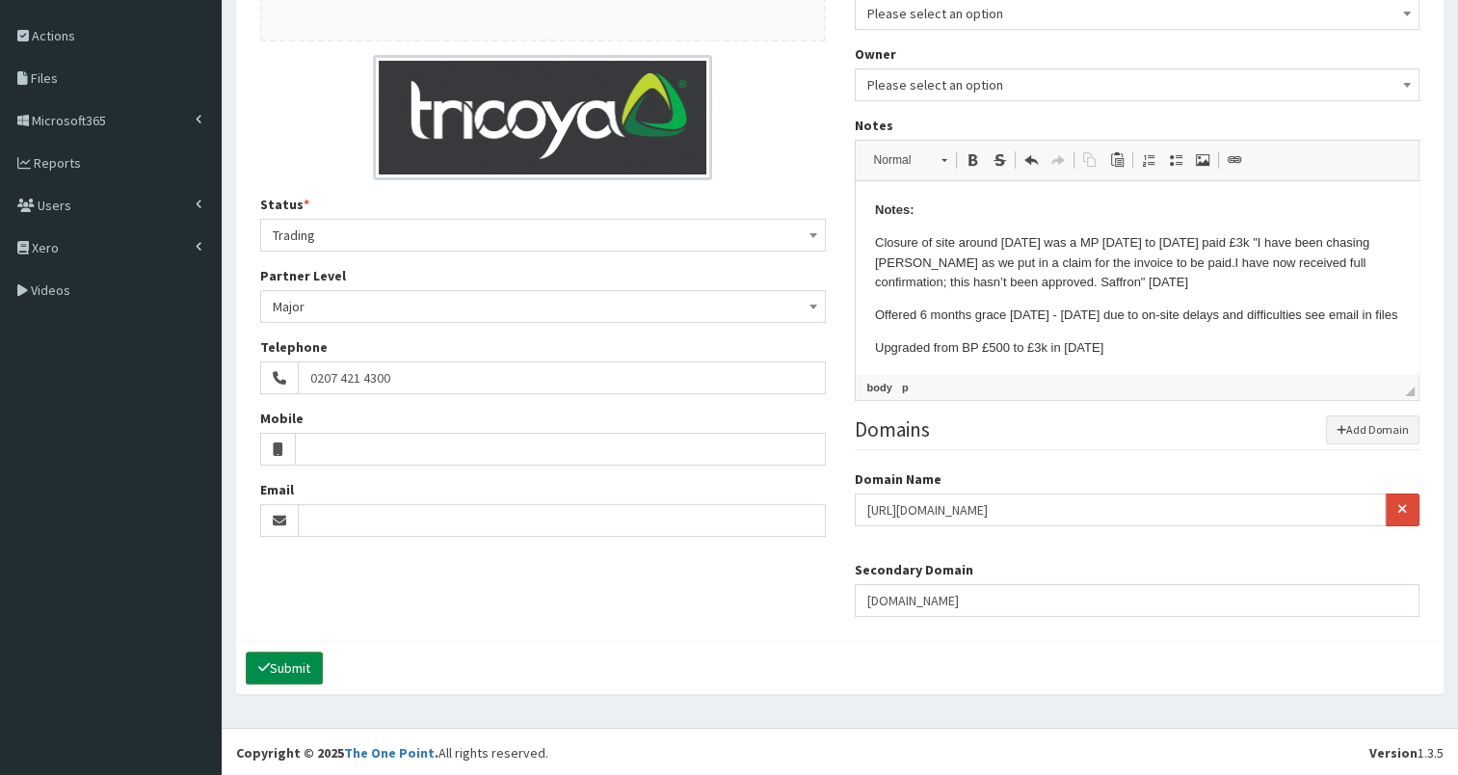
click at [280, 663] on button "Submit" at bounding box center [284, 667] width 77 height 33
